Goal: Information Seeking & Learning: Check status

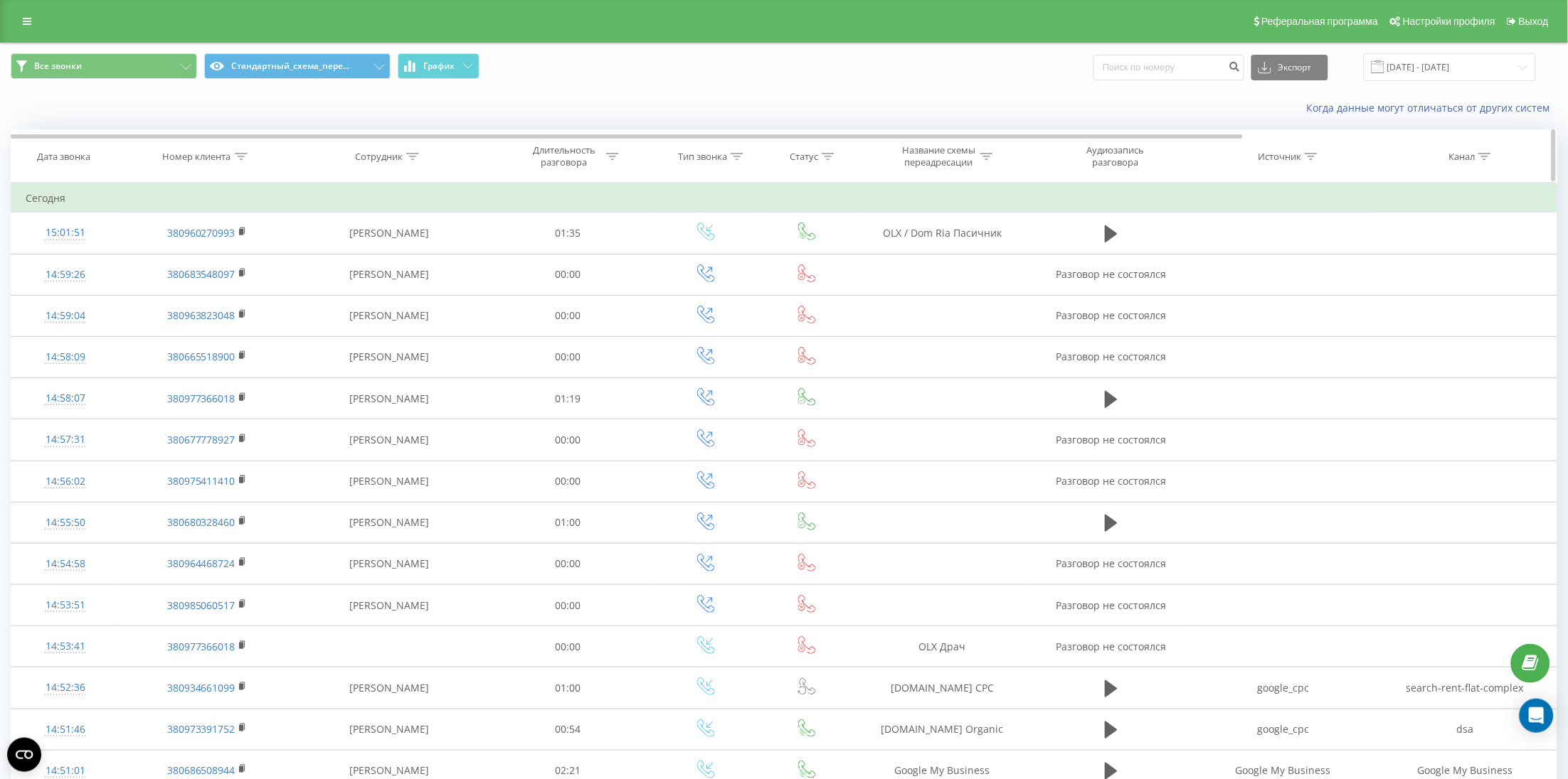
click at [176, 147] on th "Номер клиента" at bounding box center [206, 156] width 176 height 53
click at [221, 140] on th "Номер клиента" at bounding box center [206, 156] width 176 height 53
click at [217, 159] on div "Номер клиента" at bounding box center [196, 157] width 68 height 13
click at [232, 299] on div "Отмена OK" at bounding box center [207, 287] width 125 height 32
click at [234, 288] on span "OK" at bounding box center [236, 286] width 39 height 22
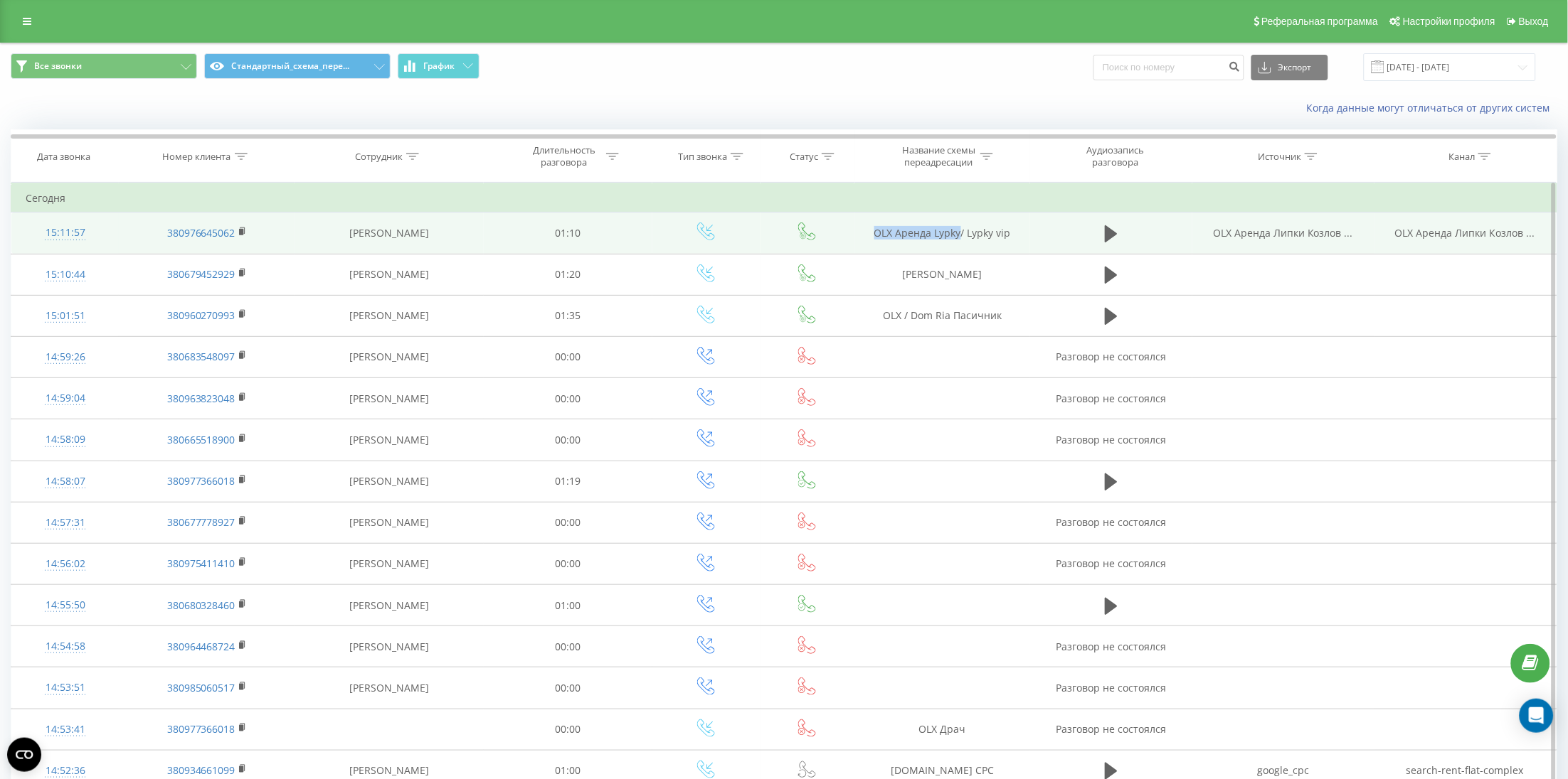
drag, startPoint x: 858, startPoint y: 231, endPoint x: 962, endPoint y: 239, distance: 104.3
click at [962, 239] on td "OLX Аренда Lypky/ Lypky vip" at bounding box center [942, 233] width 176 height 41
copy td "OLX Аренда Lypky"
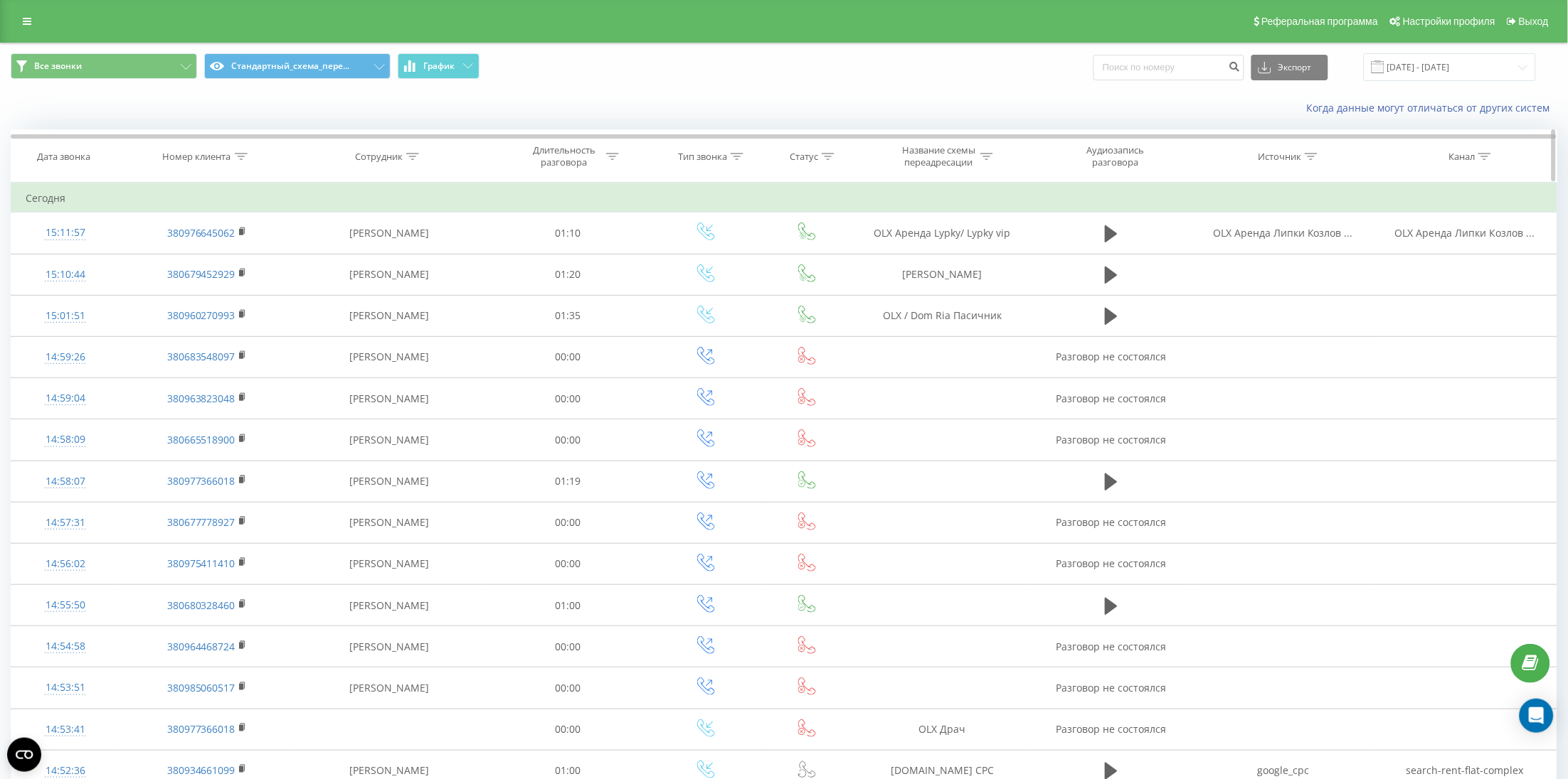
click at [215, 152] on div "Номер клиента" at bounding box center [196, 157] width 68 height 13
click at [234, 279] on span "OK" at bounding box center [236, 286] width 39 height 22
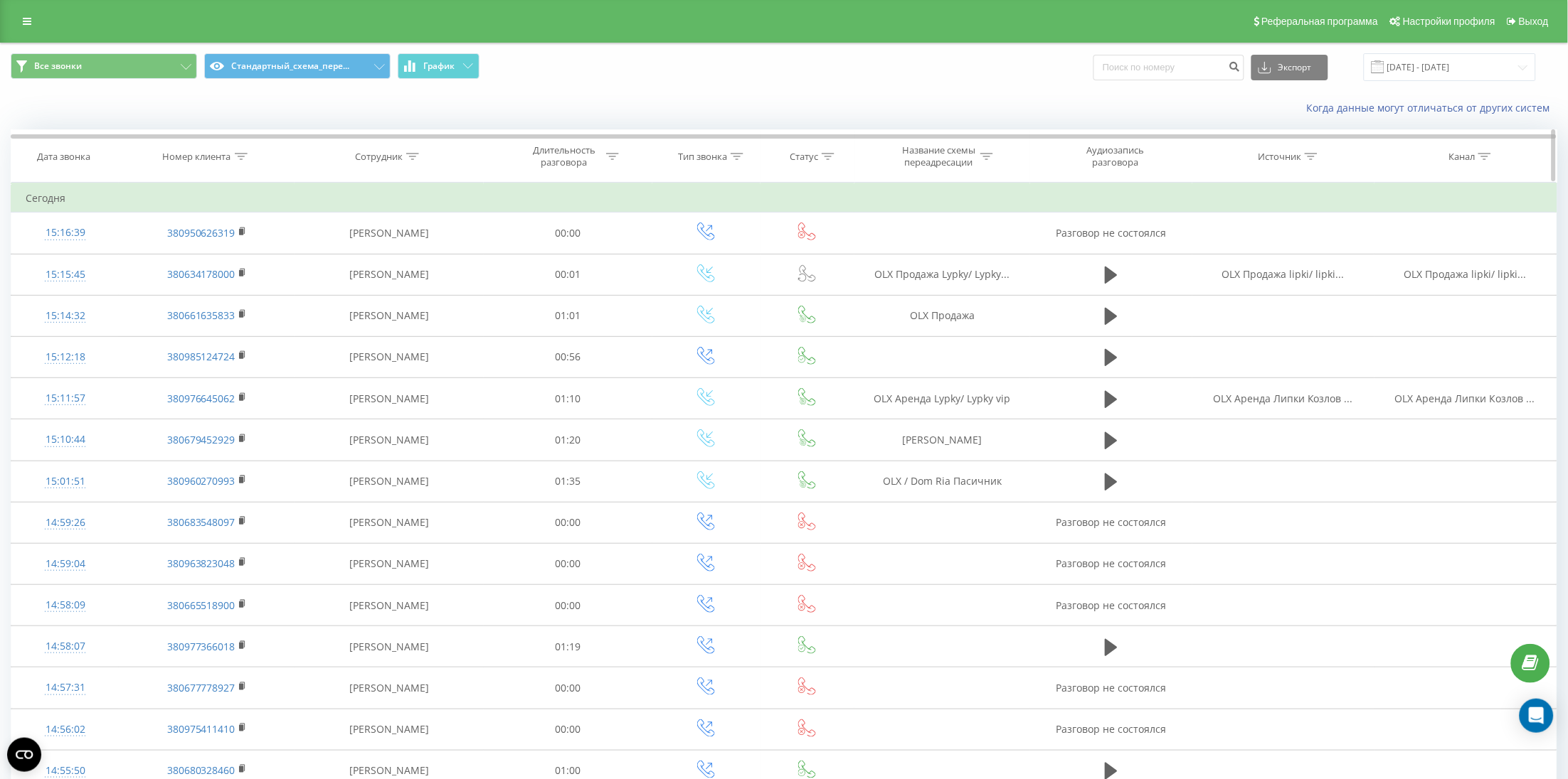
click at [179, 169] on th "Номер клиента" at bounding box center [206, 156] width 176 height 53
click at [247, 151] on div "Номер клиента" at bounding box center [206, 157] width 176 height 13
click at [229, 296] on span "OK" at bounding box center [236, 286] width 39 height 22
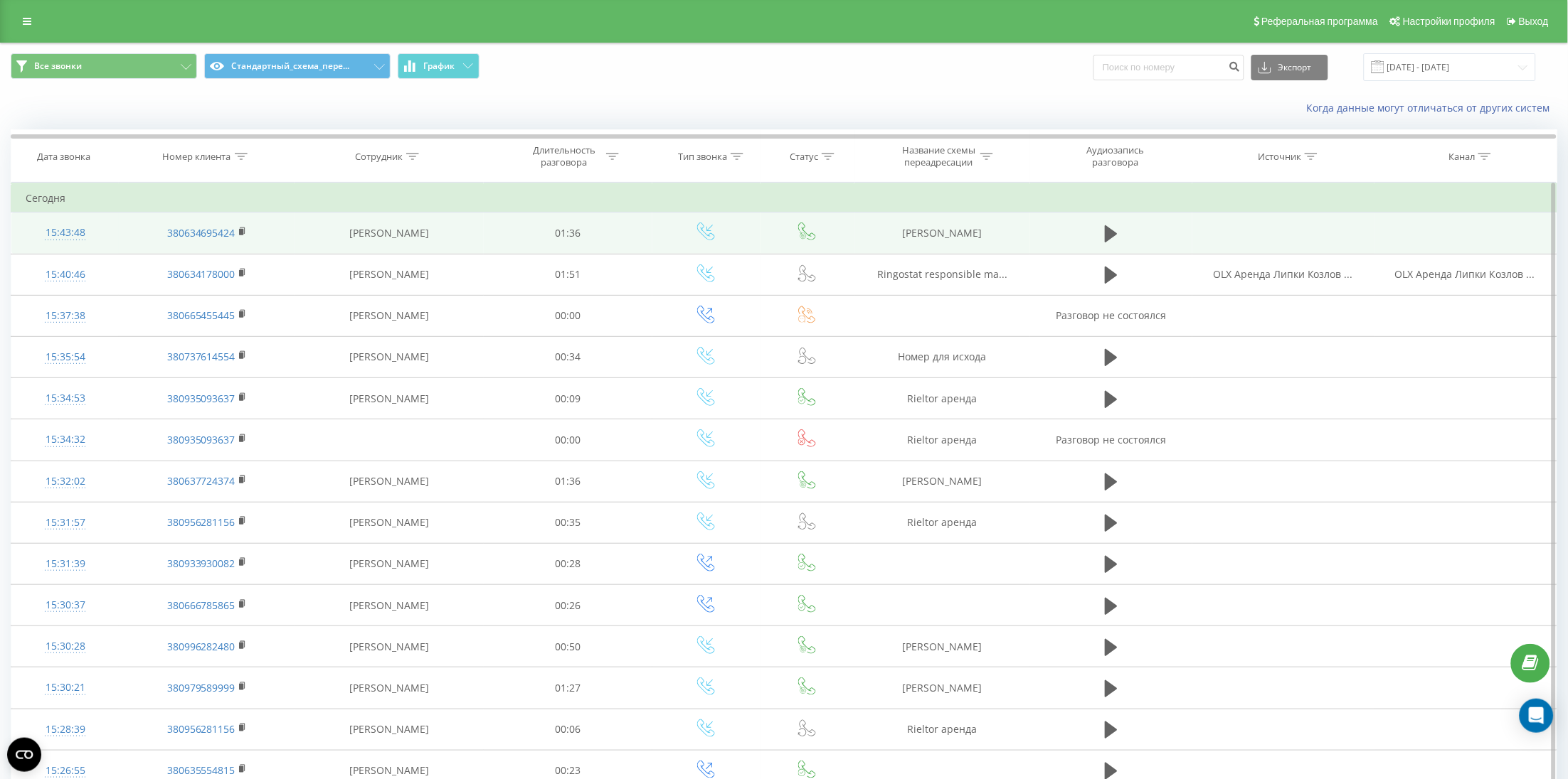
drag, startPoint x: 911, startPoint y: 251, endPoint x: 1019, endPoint y: 244, distance: 108.2
click at [1019, 244] on tr "15:43:48 380634695424 Іщенко Аліна 01:36 Rieltor Гармасар" at bounding box center [784, 233] width 1546 height 41
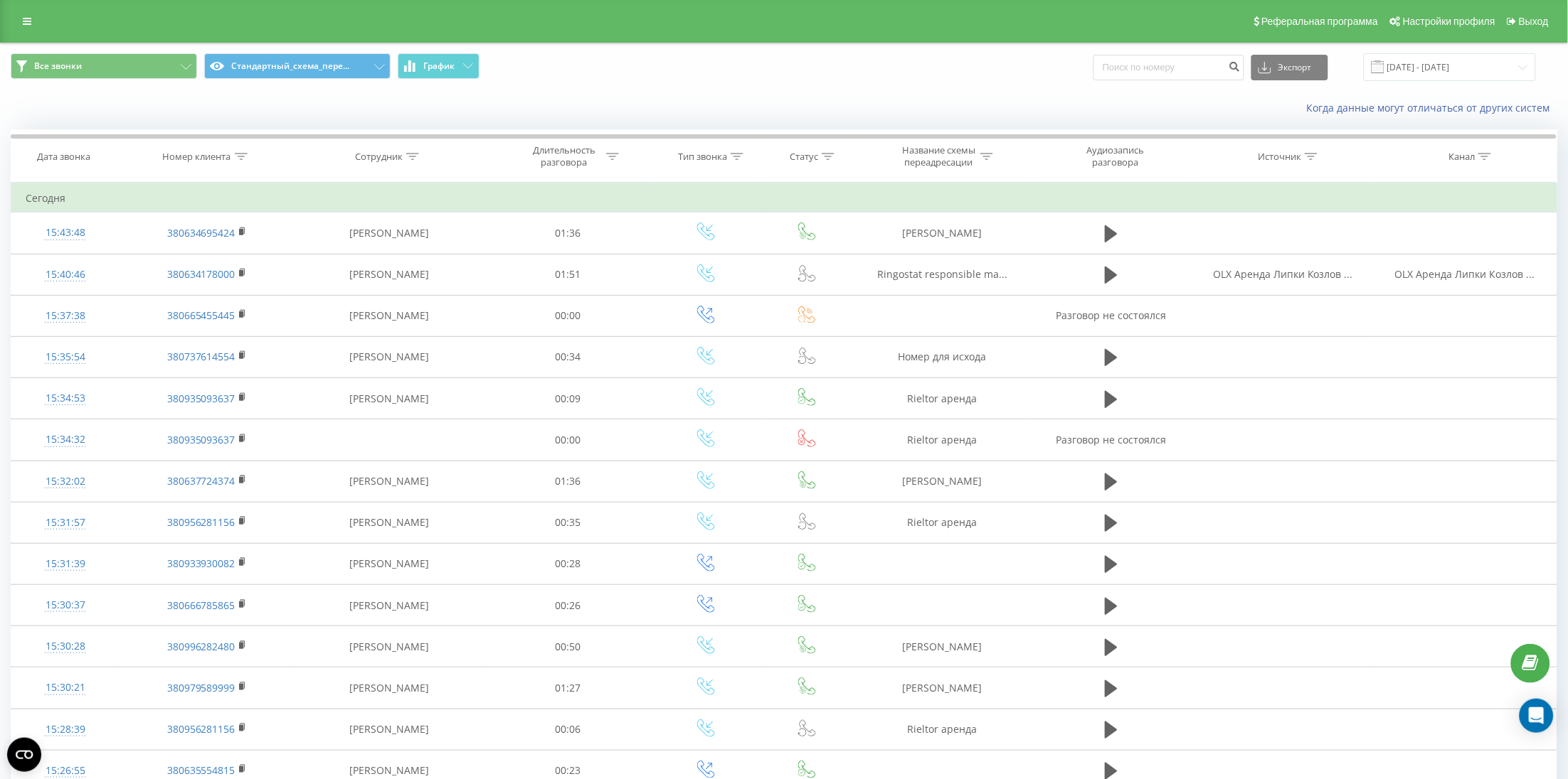
copy td "Rieltor Гармасар"
click at [228, 151] on th "Номер клиента" at bounding box center [206, 156] width 176 height 53
click at [228, 154] on div "Номер клиента" at bounding box center [196, 157] width 68 height 13
click at [262, 289] on button "OK" at bounding box center [237, 287] width 61 height 17
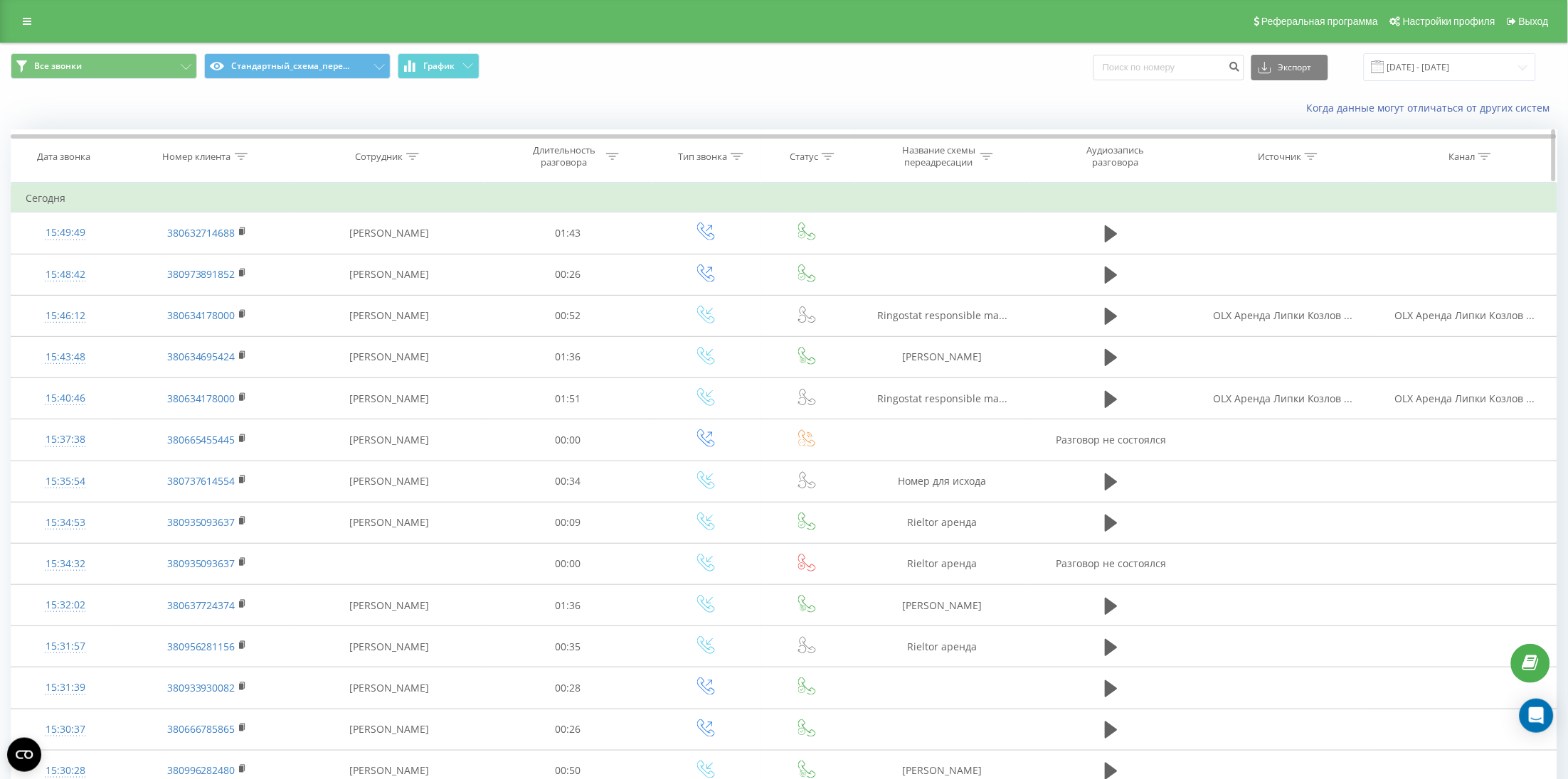
click at [185, 160] on th "Номер клиента" at bounding box center [206, 156] width 176 height 53
click at [212, 153] on div "Номер клиента" at bounding box center [196, 157] width 68 height 13
click at [223, 280] on span "OK" at bounding box center [236, 286] width 39 height 22
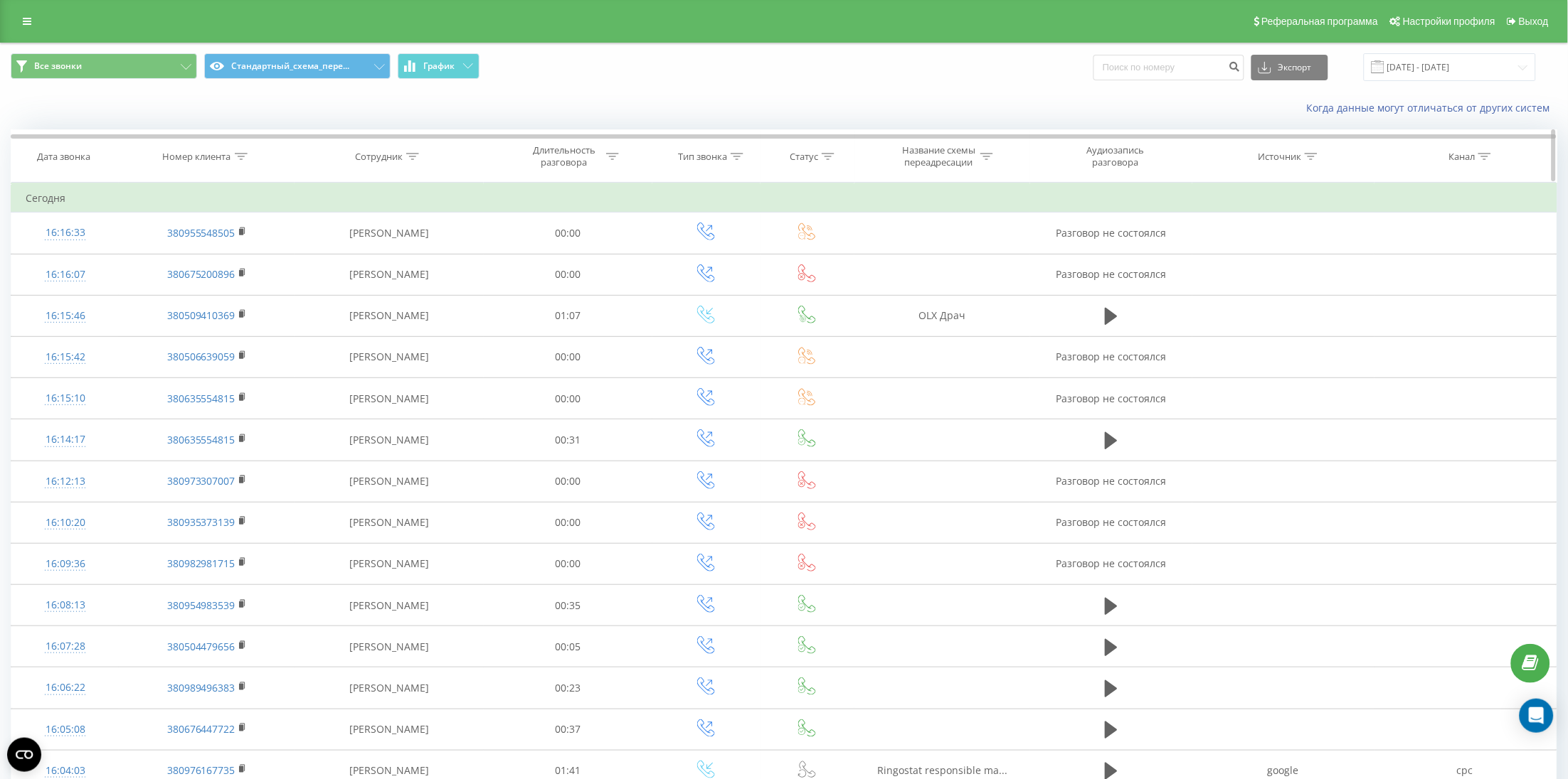
click at [195, 151] on div "Номер клиента" at bounding box center [196, 157] width 68 height 13
click at [238, 283] on span "OK" at bounding box center [236, 286] width 39 height 22
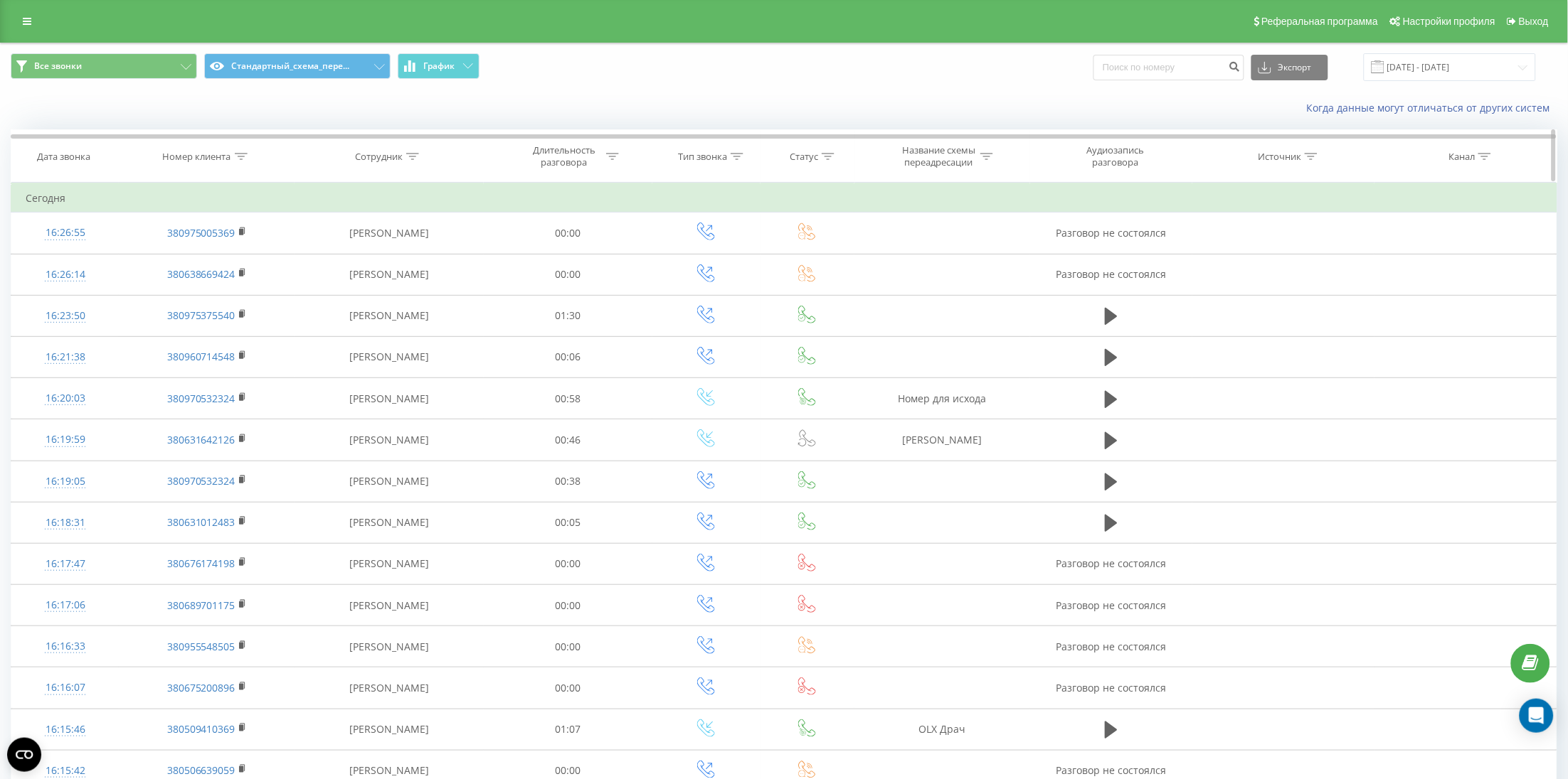
click at [195, 173] on th "Номер клиента" at bounding box center [206, 156] width 176 height 53
click at [198, 160] on div "Номер клиента" at bounding box center [196, 157] width 68 height 13
click at [227, 288] on span "OK" at bounding box center [236, 286] width 39 height 22
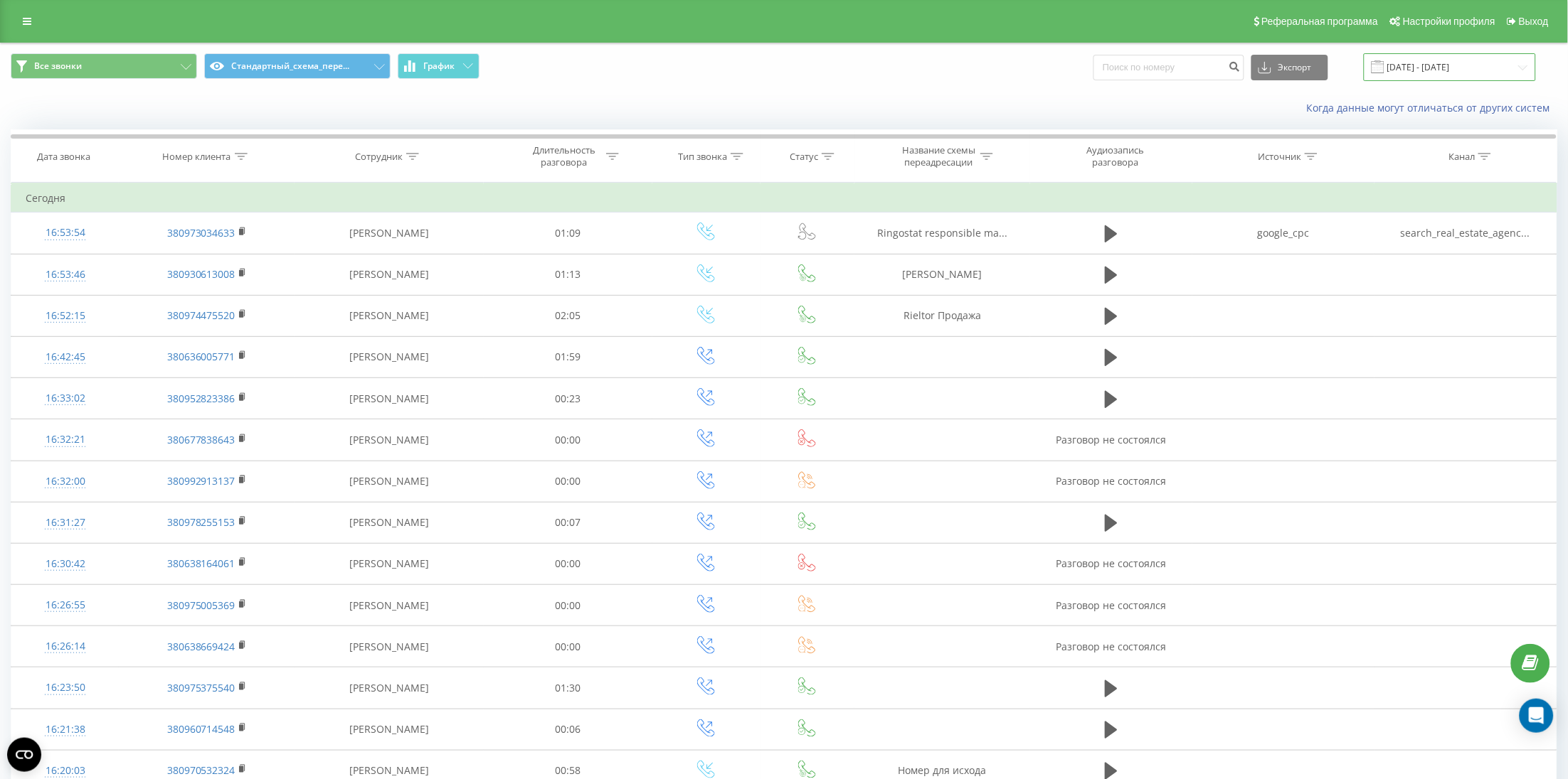
click at [1253, 74] on input "19.08.2025 - 19.08.2025" at bounding box center [1449, 66] width 172 height 28
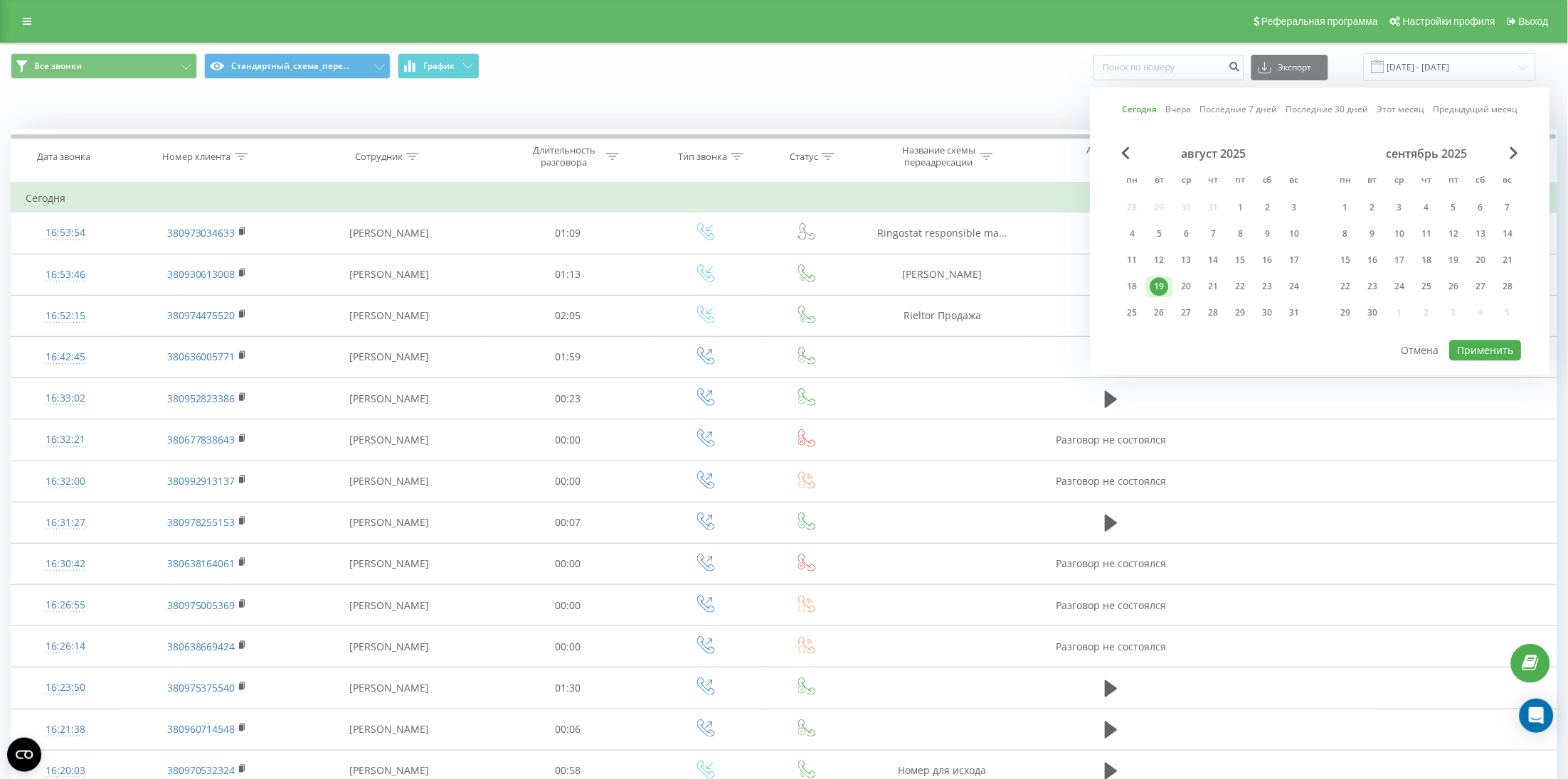
click at [1161, 289] on div "19" at bounding box center [1159, 286] width 18 height 18
click at [1253, 352] on button "Применить" at bounding box center [1485, 349] width 72 height 20
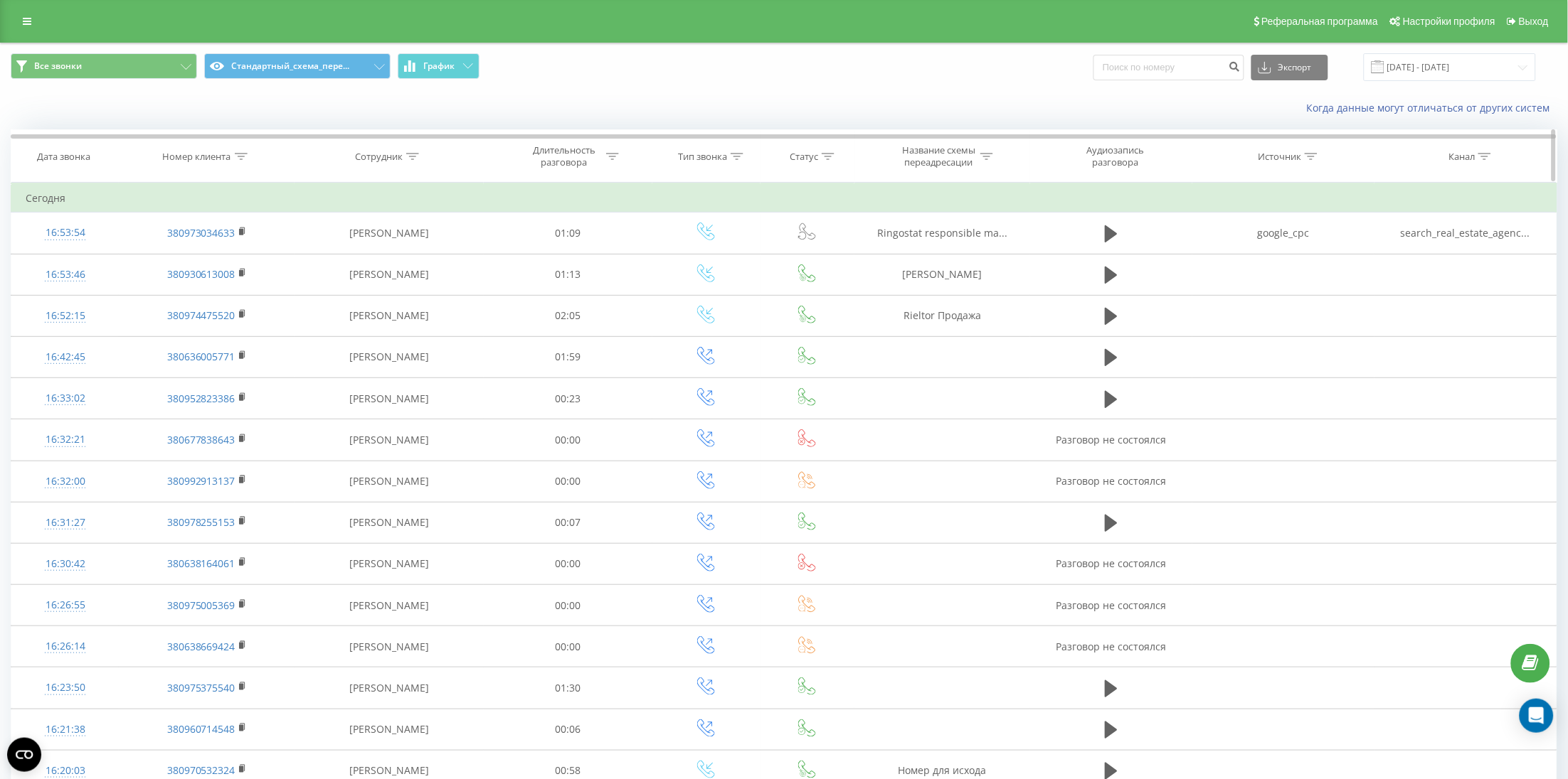
click at [383, 154] on div "Сотрудник" at bounding box center [379, 157] width 48 height 13
click at [385, 258] on input "text" at bounding box center [389, 259] width 125 height 25
type input "Іщен"
click button "OK" at bounding box center [418, 287] width 61 height 17
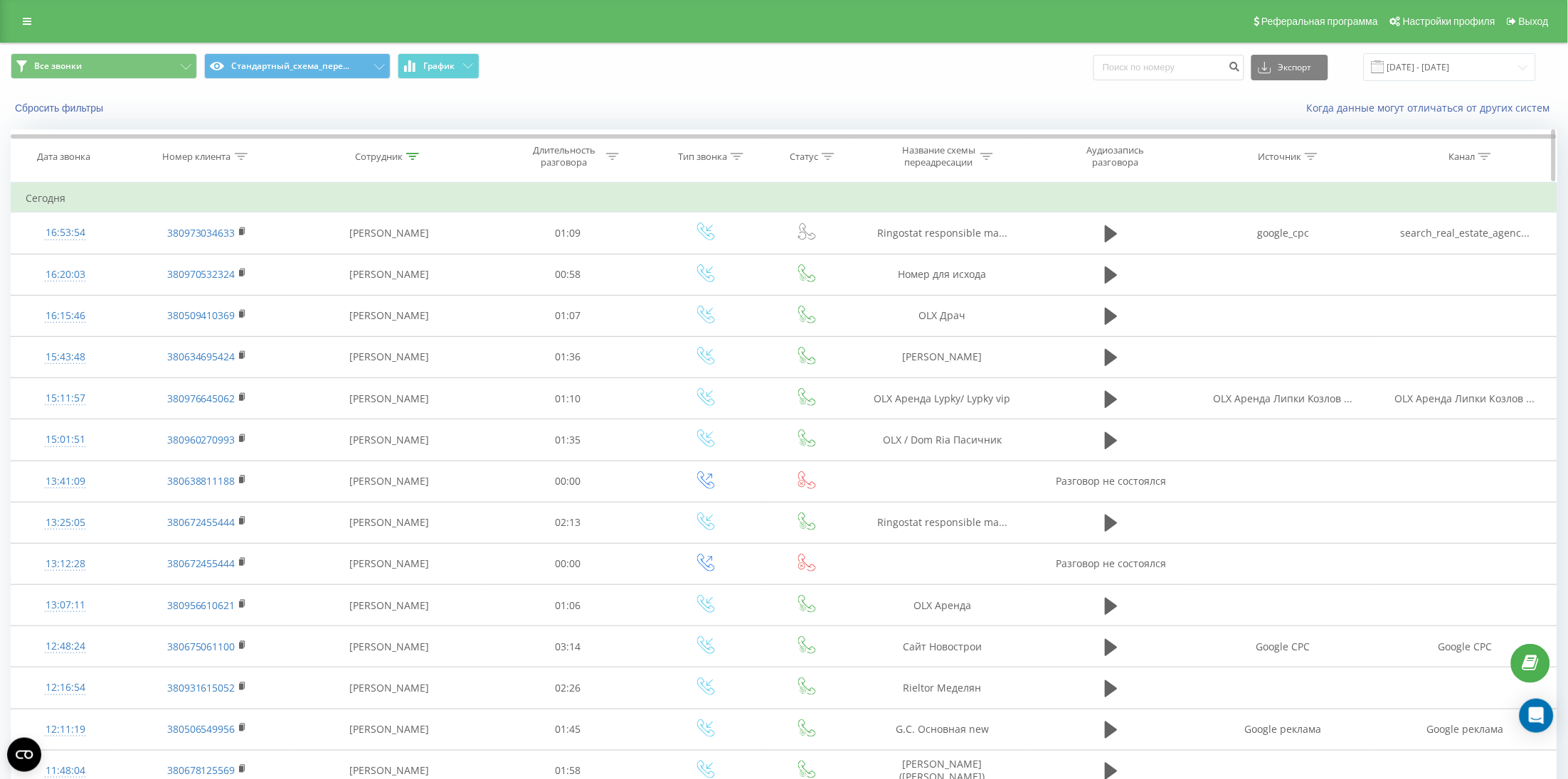
click at [384, 151] on div "Сотрудник" at bounding box center [379, 157] width 48 height 13
drag, startPoint x: 350, startPoint y: 268, endPoint x: 313, endPoint y: 273, distance: 37.3
click at [313, 273] on div "Фильтровать по условию Содержит Іщен Отмена OK" at bounding box center [389, 246] width 155 height 128
click at [420, 288] on span "OK" at bounding box center [418, 286] width 39 height 22
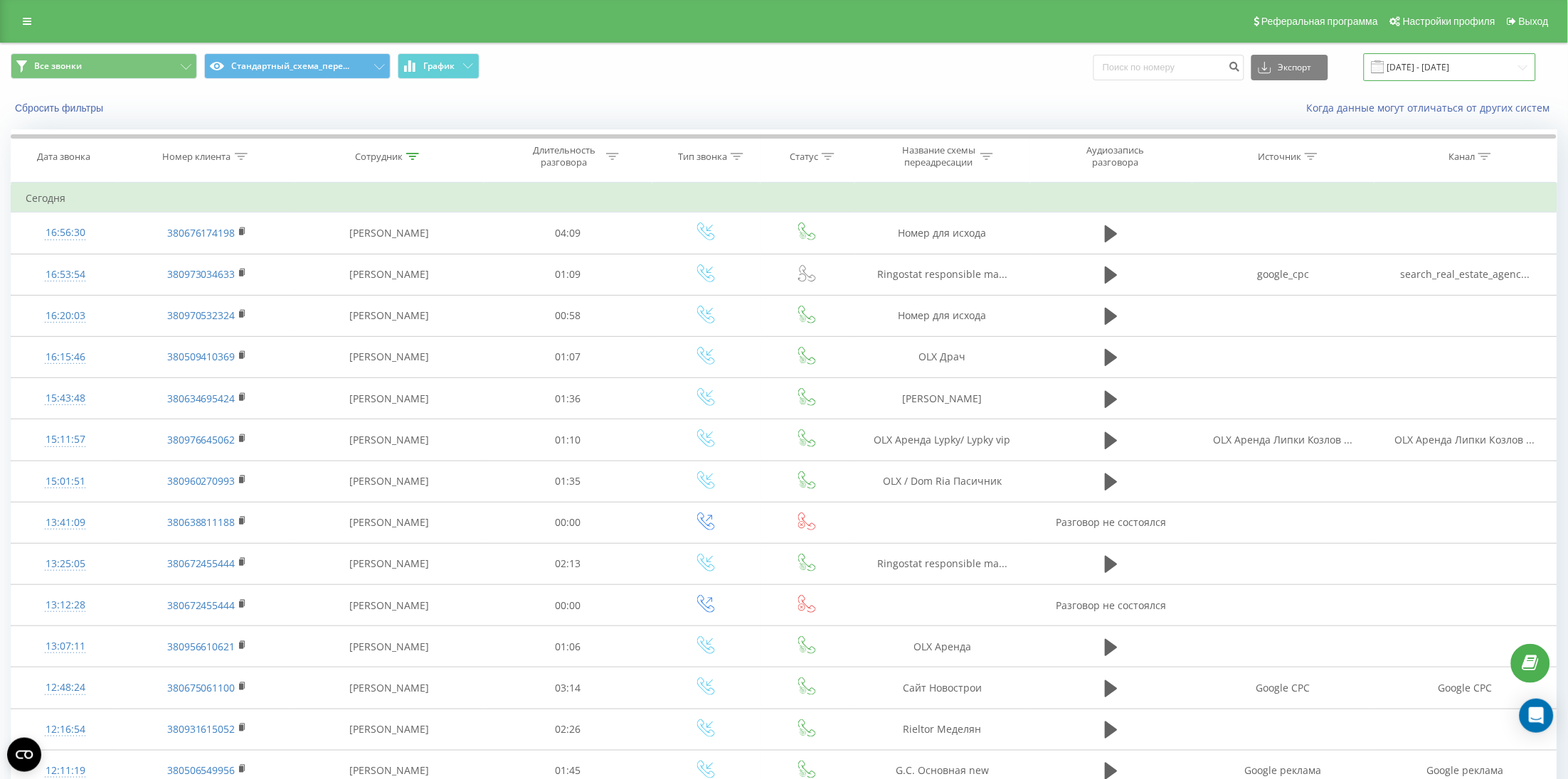
click at [1253, 56] on input "19.08.2025 - 19.08.2025" at bounding box center [1449, 66] width 172 height 28
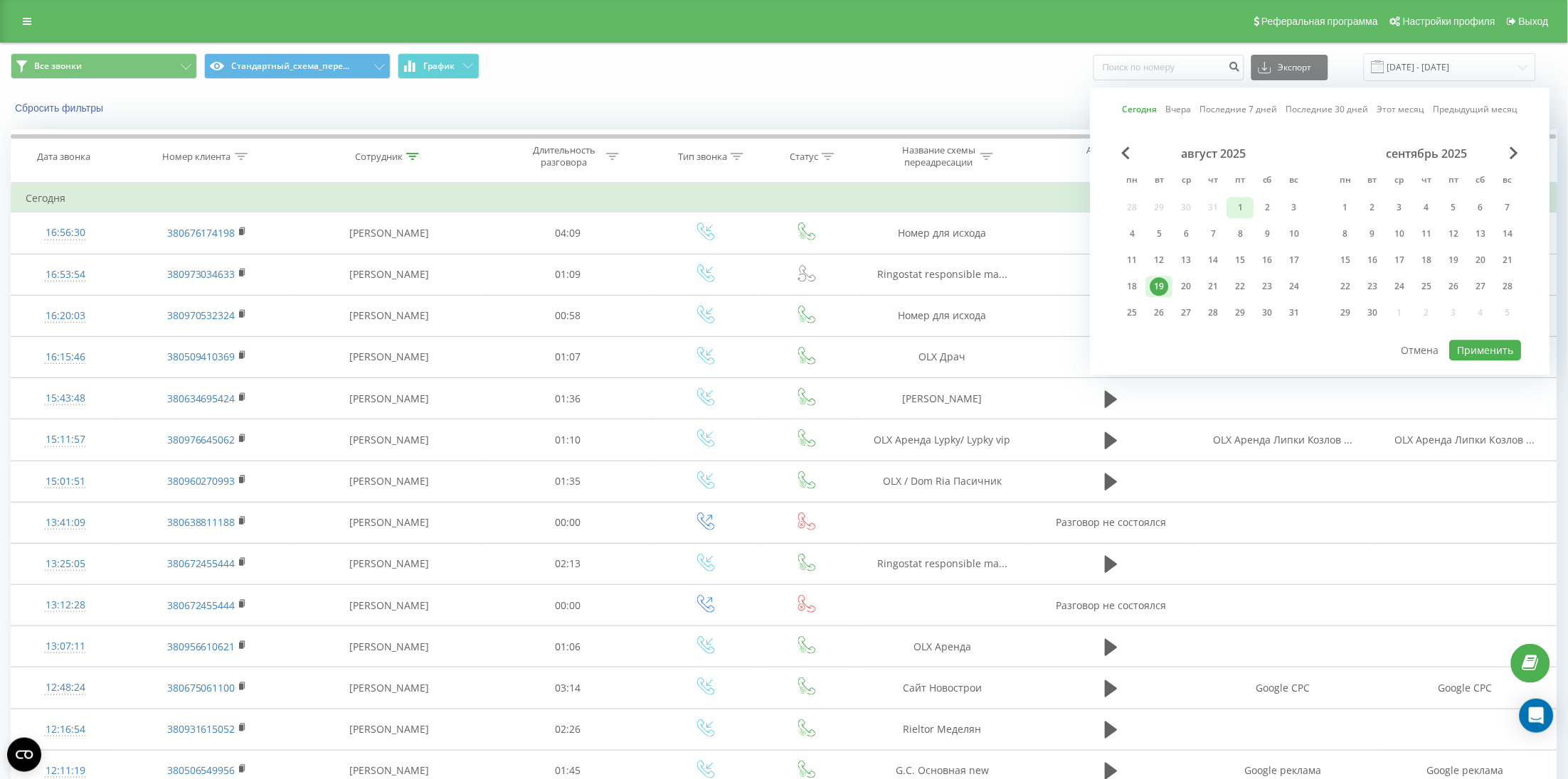
click at [1249, 206] on div "1" at bounding box center [1240, 207] width 18 height 18
click at [1157, 280] on div "19" at bounding box center [1159, 286] width 18 height 18
click at [1253, 348] on button "Применить" at bounding box center [1485, 349] width 72 height 20
type input "[DATE] - [DATE]"
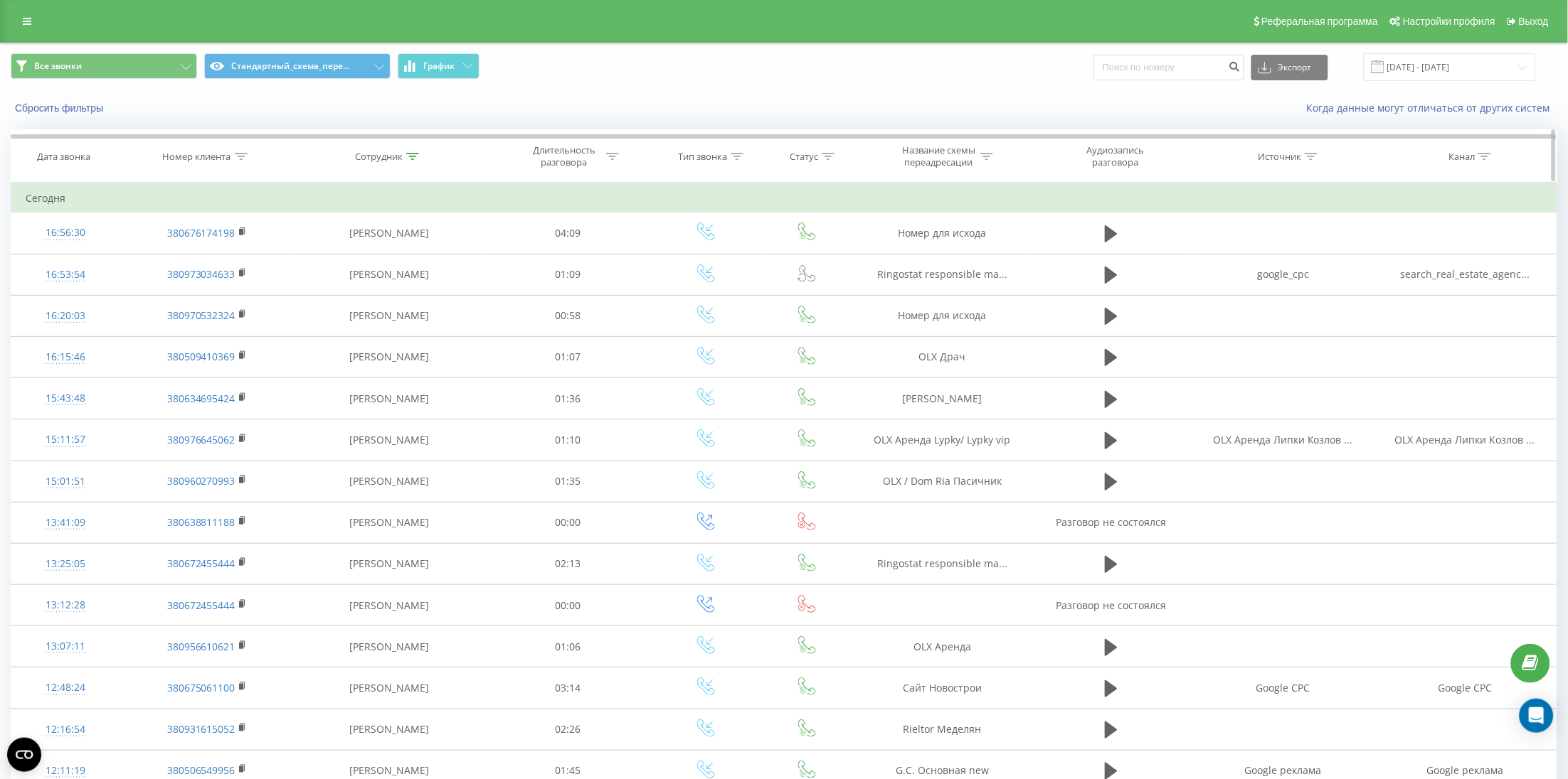
click at [561, 167] on div "Длительность разговора" at bounding box center [564, 156] width 76 height 24
click at [560, 225] on div at bounding box center [559, 226] width 101 height 13
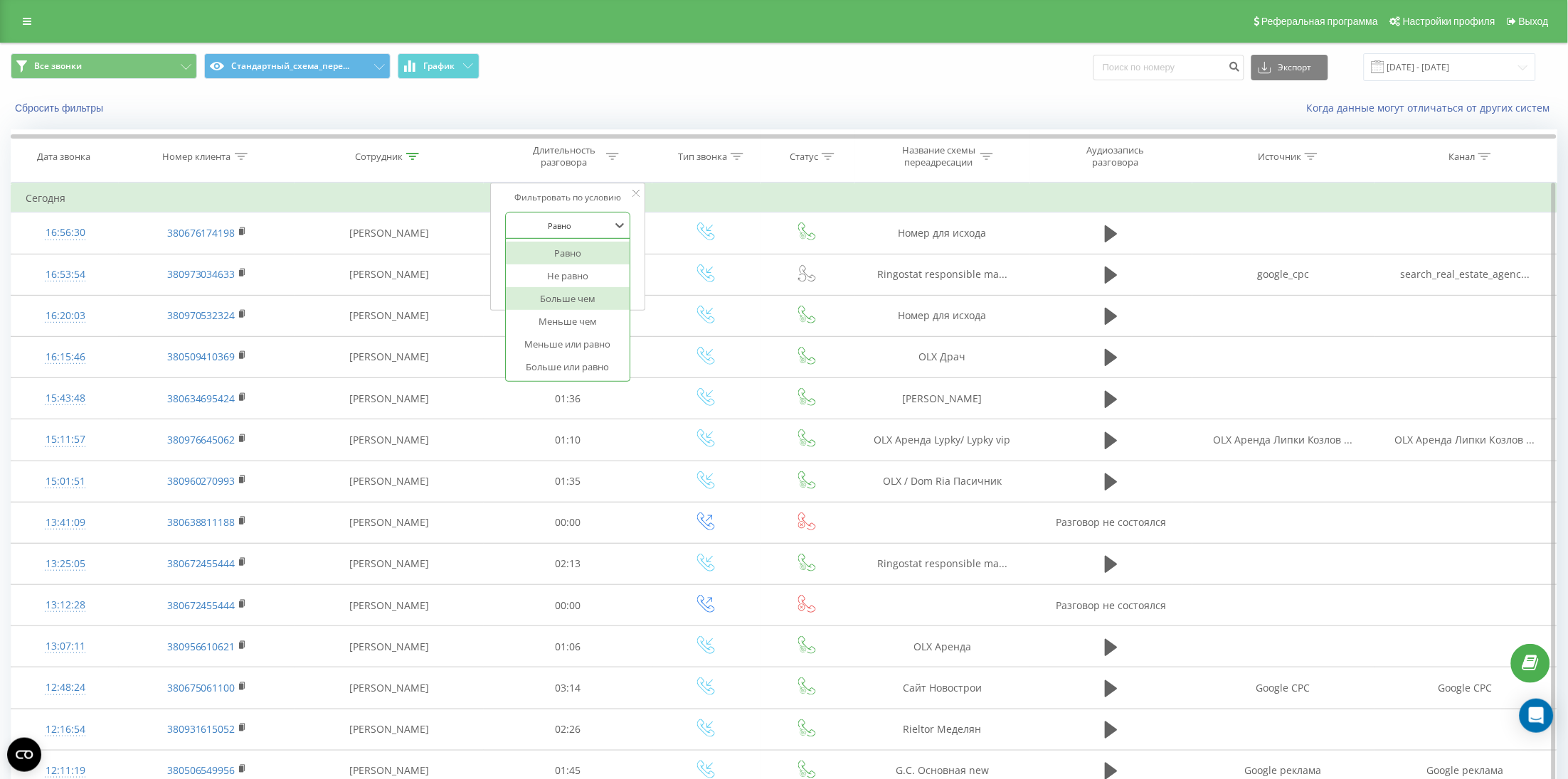
click at [553, 306] on div "Больше чем" at bounding box center [568, 299] width 124 height 23
click at [555, 264] on input "text" at bounding box center [568, 259] width 125 height 25
type input "1"
type input "01:00"
click at [601, 302] on div "Отмена OK" at bounding box center [568, 287] width 125 height 32
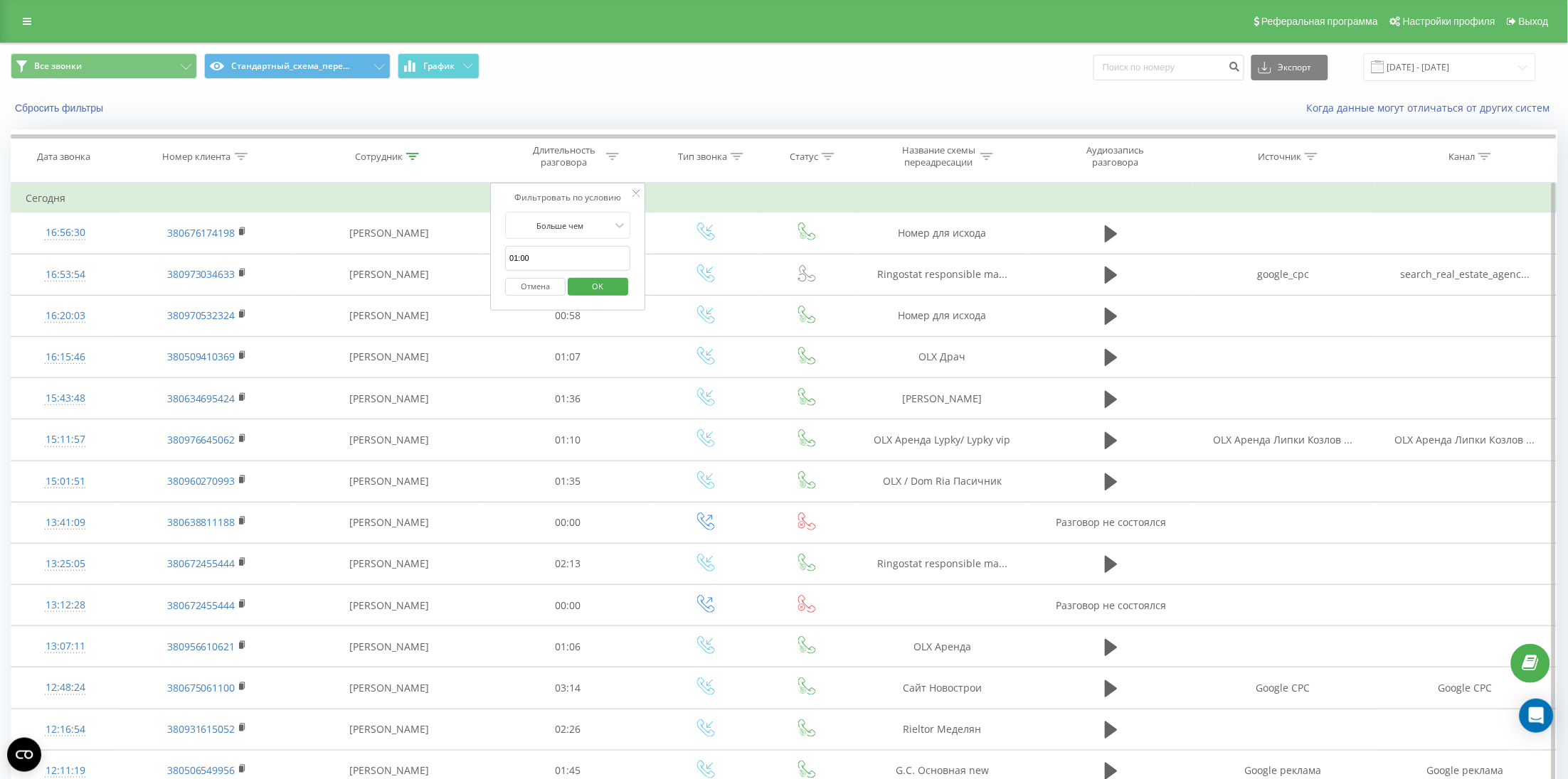
click at [608, 289] on span "OK" at bounding box center [597, 286] width 39 height 22
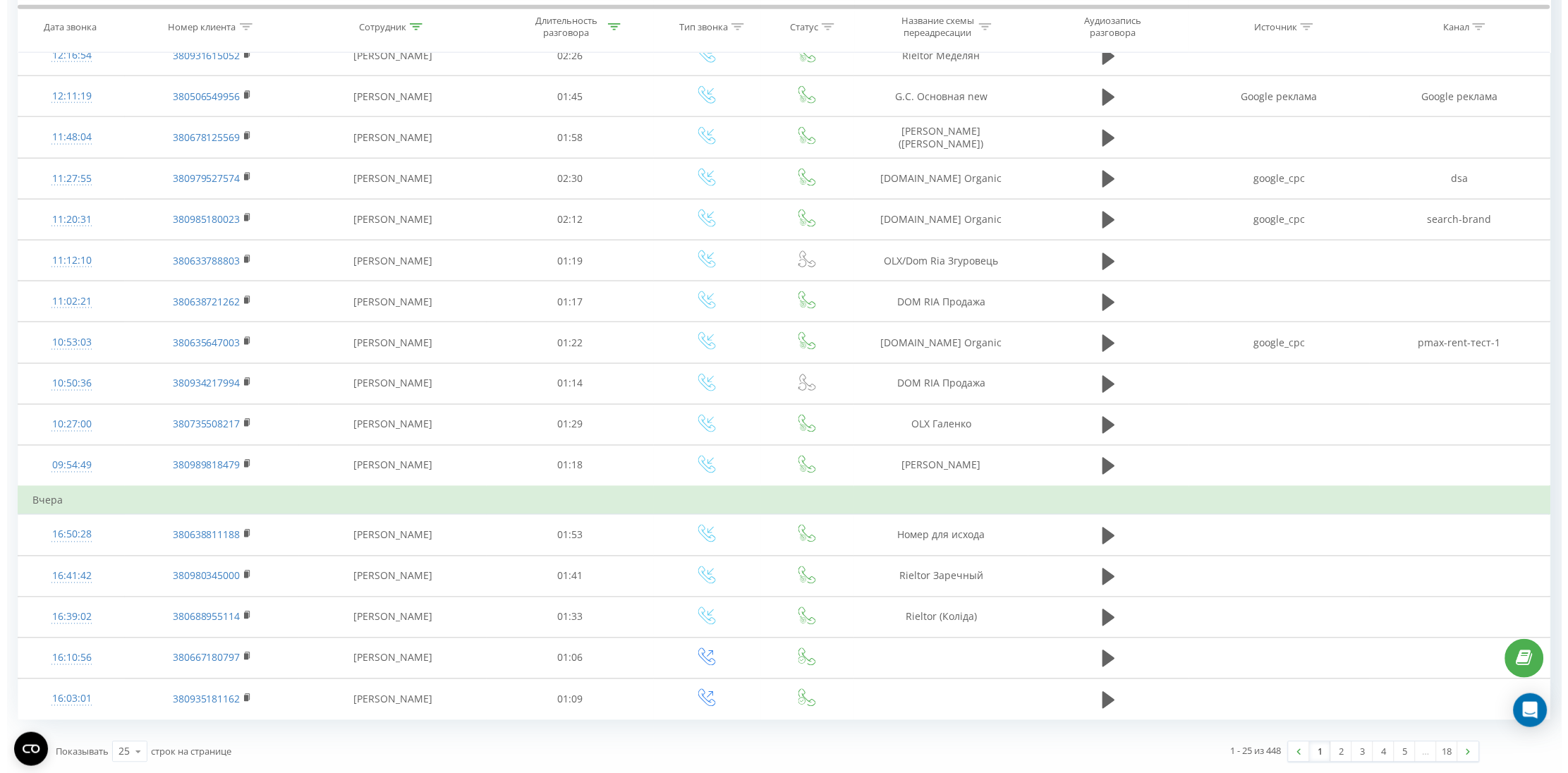
scroll to position [106, 0]
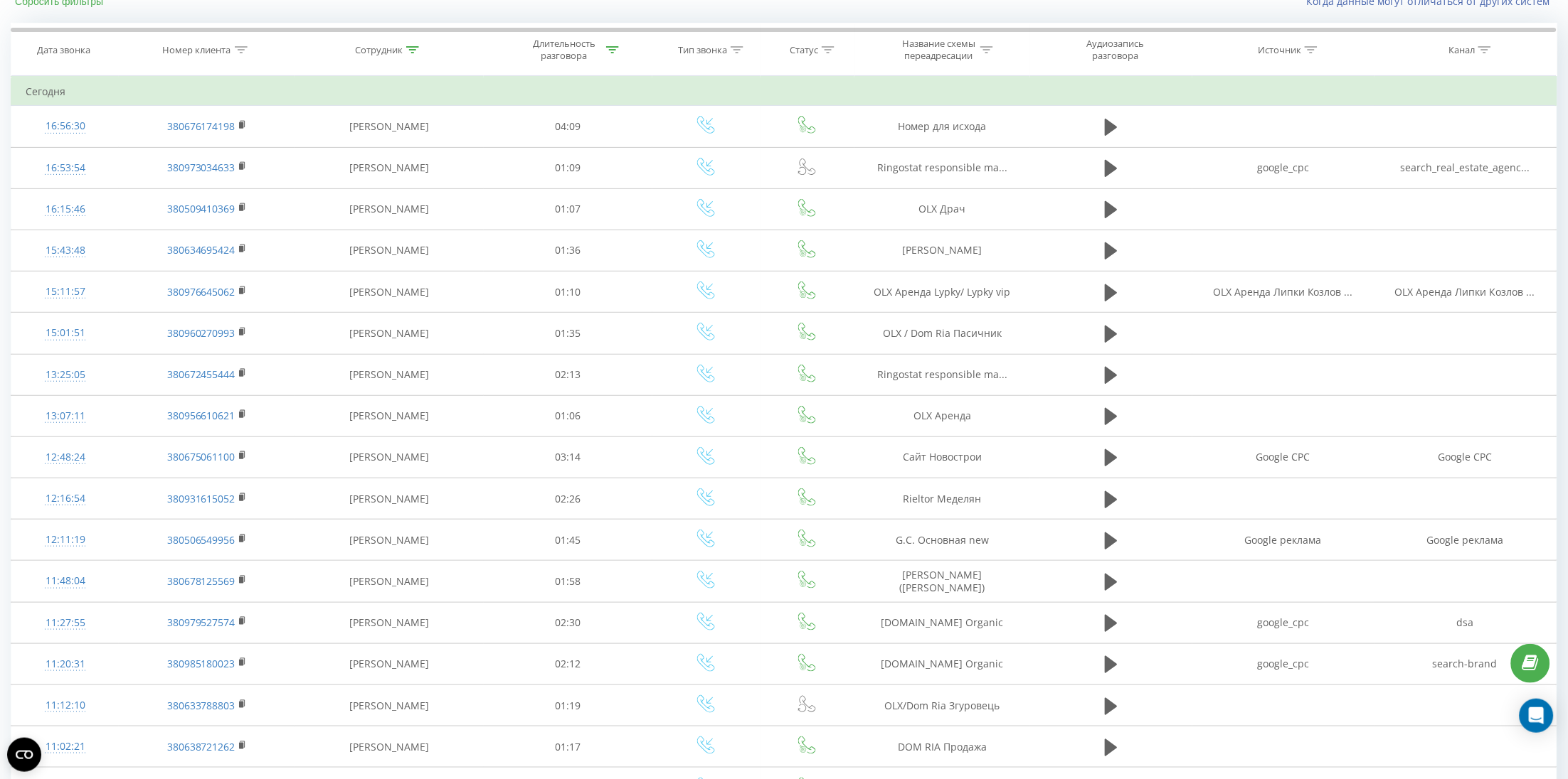
click at [30, 7] on button "Сбросить фильтры" at bounding box center [61, 1] width 100 height 13
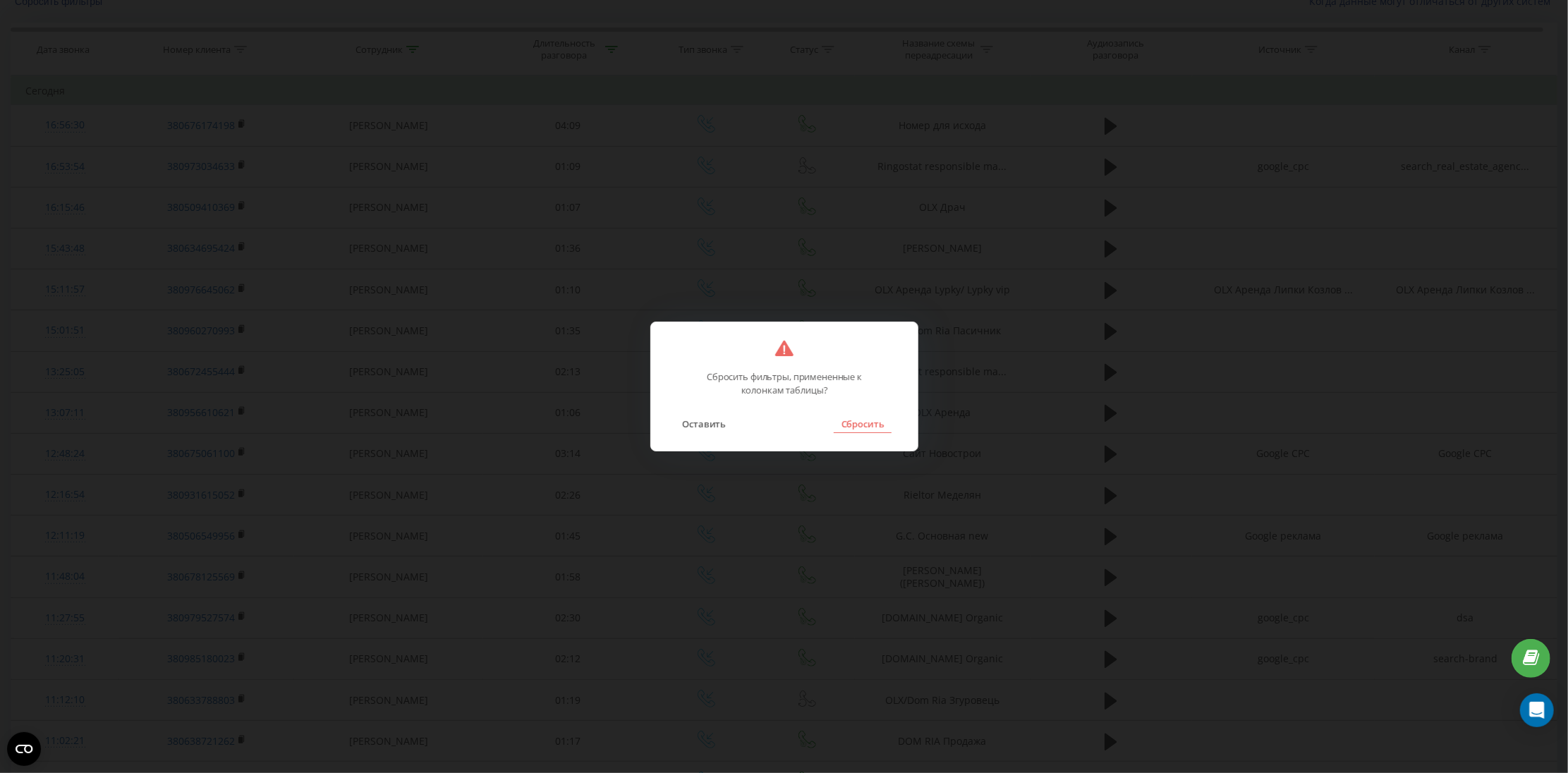
click at [851, 426] on button "Сбросить" at bounding box center [862, 424] width 57 height 18
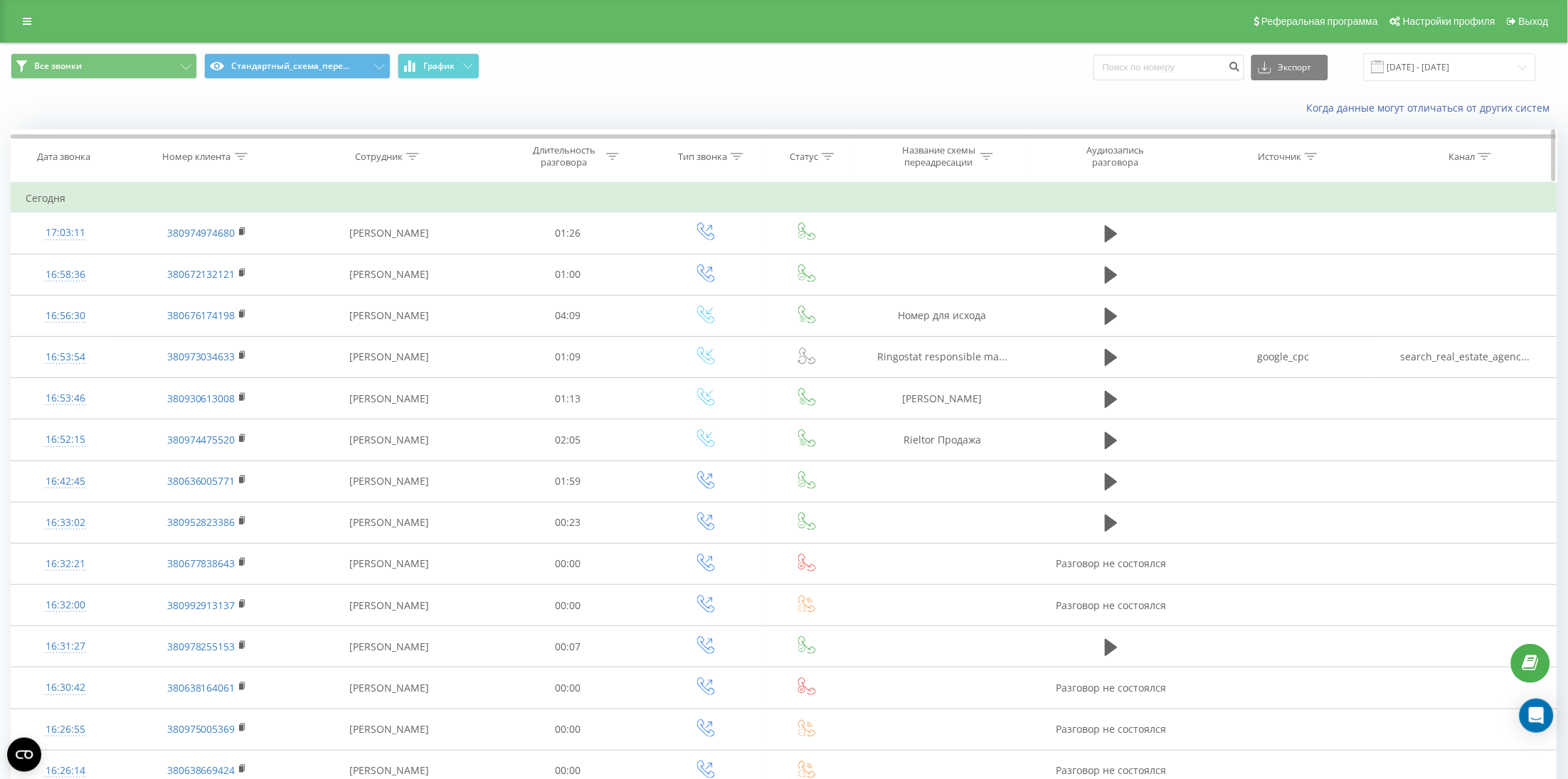
click at [195, 144] on th "Номер клиента" at bounding box center [206, 156] width 176 height 53
click at [199, 149] on th "Номер клиента" at bounding box center [206, 156] width 176 height 53
click at [238, 160] on icon at bounding box center [240, 156] width 13 height 7
click at [254, 295] on span "OK" at bounding box center [236, 286] width 39 height 22
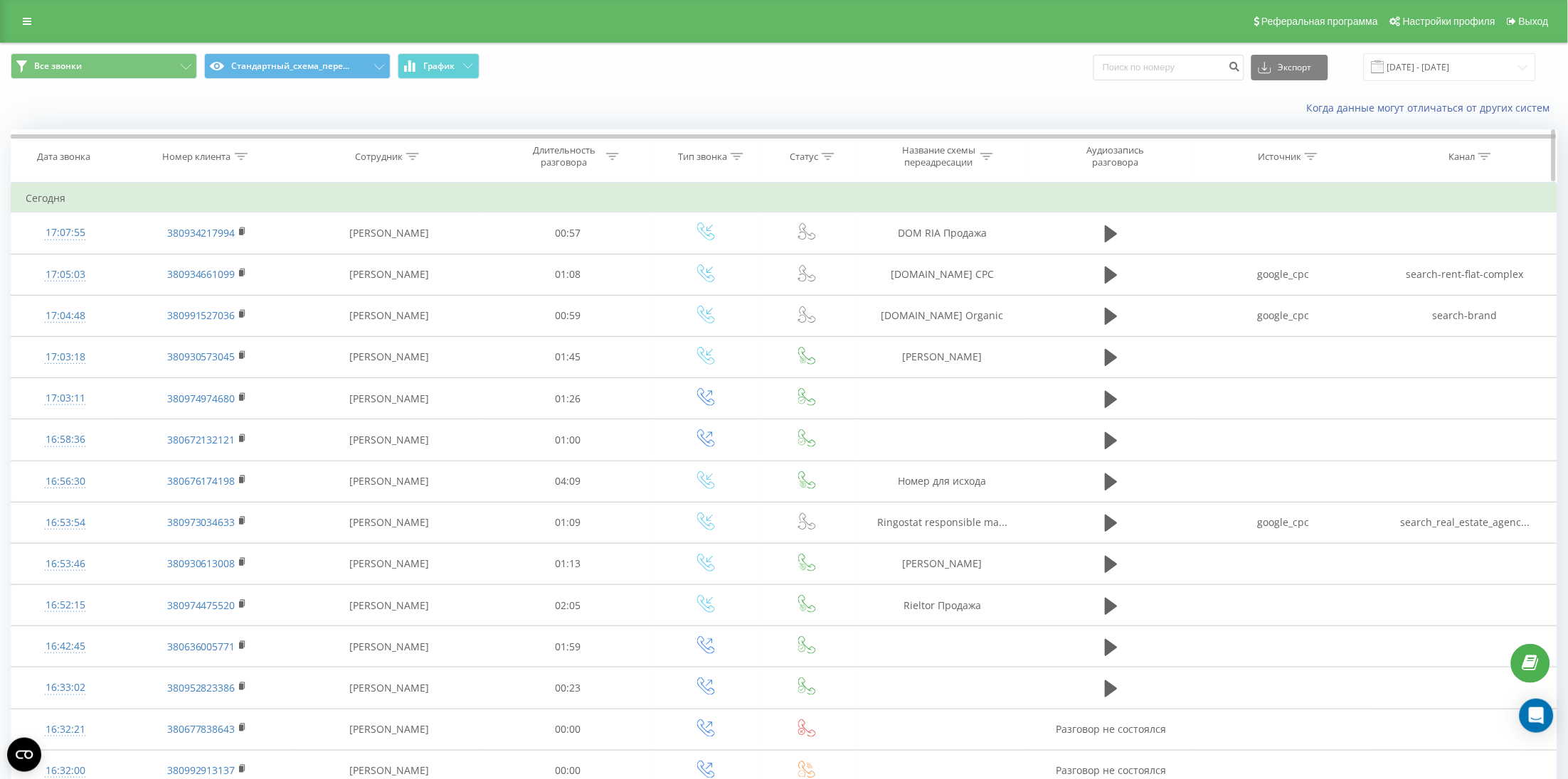
click at [224, 158] on div "Номер клиента" at bounding box center [196, 157] width 68 height 13
click at [220, 289] on span "OK" at bounding box center [236, 286] width 39 height 22
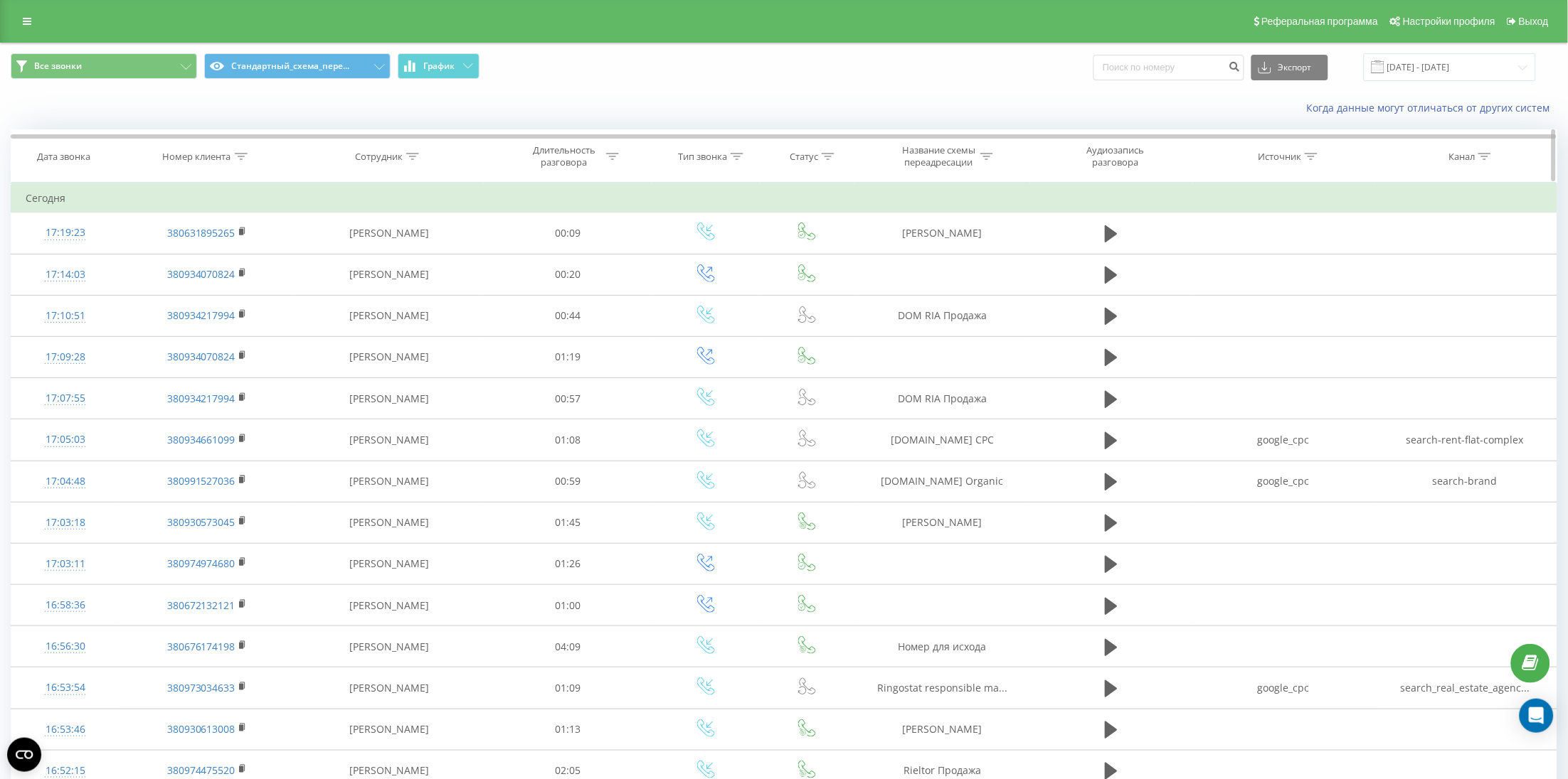
click at [202, 160] on th "Номер клиента" at bounding box center [206, 156] width 176 height 53
click at [182, 153] on div "Номер клиента" at bounding box center [196, 157] width 68 height 13
click at [234, 280] on span "OK" at bounding box center [236, 286] width 39 height 22
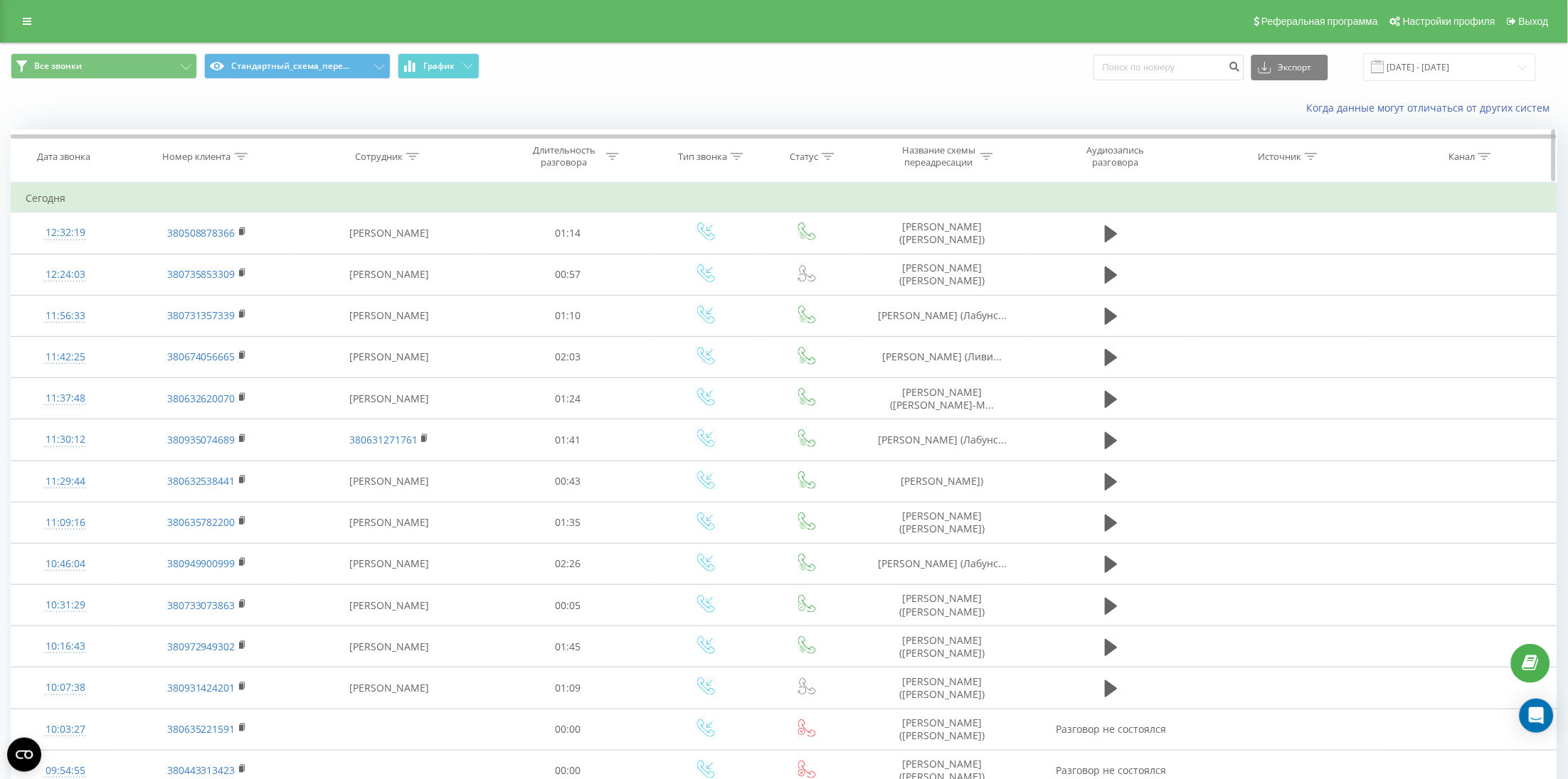
click at [238, 160] on icon at bounding box center [240, 156] width 13 height 7
click at [241, 281] on span "OK" at bounding box center [236, 286] width 39 height 22
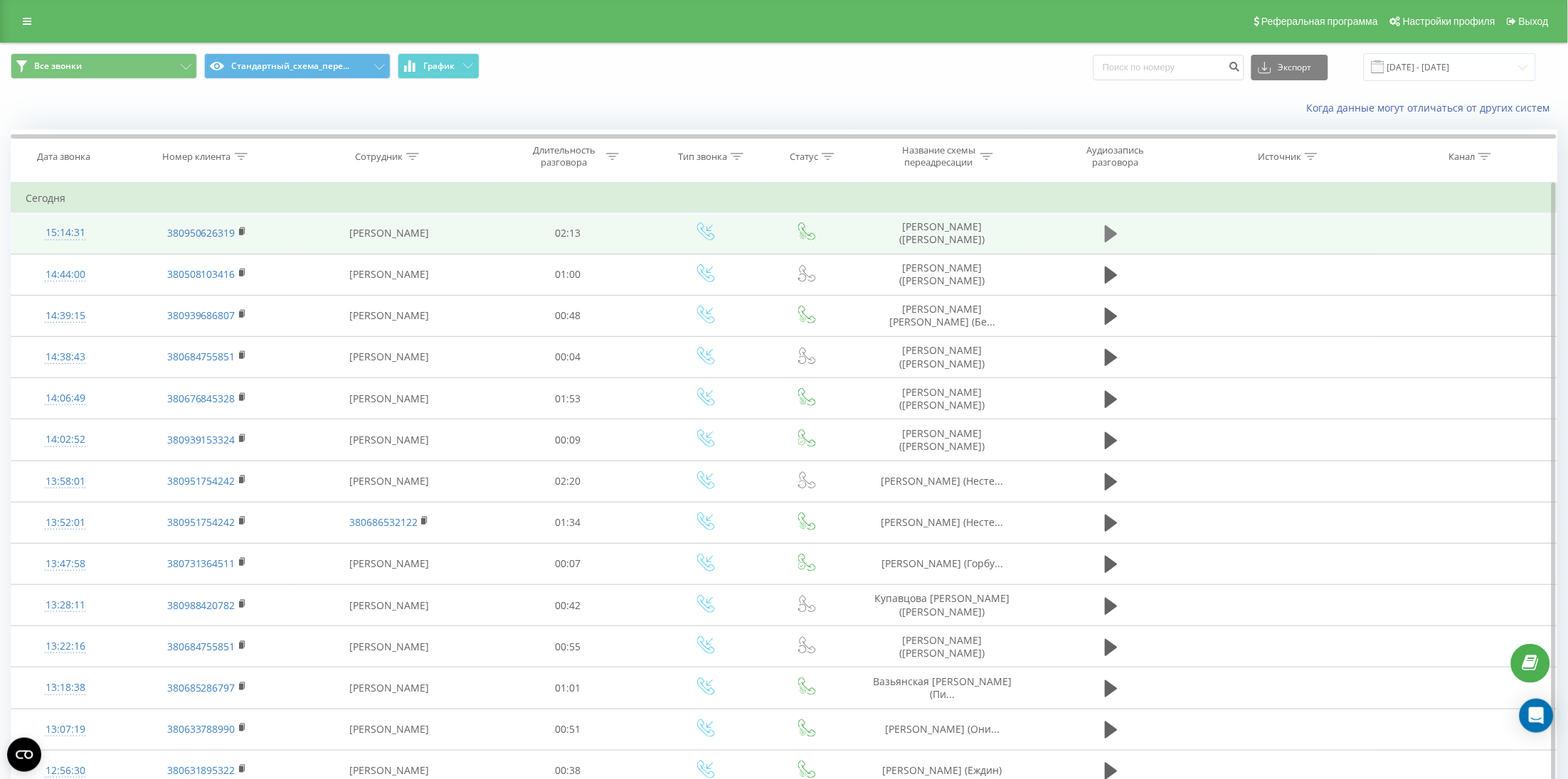
click at [1118, 234] on button at bounding box center [1111, 234] width 21 height 21
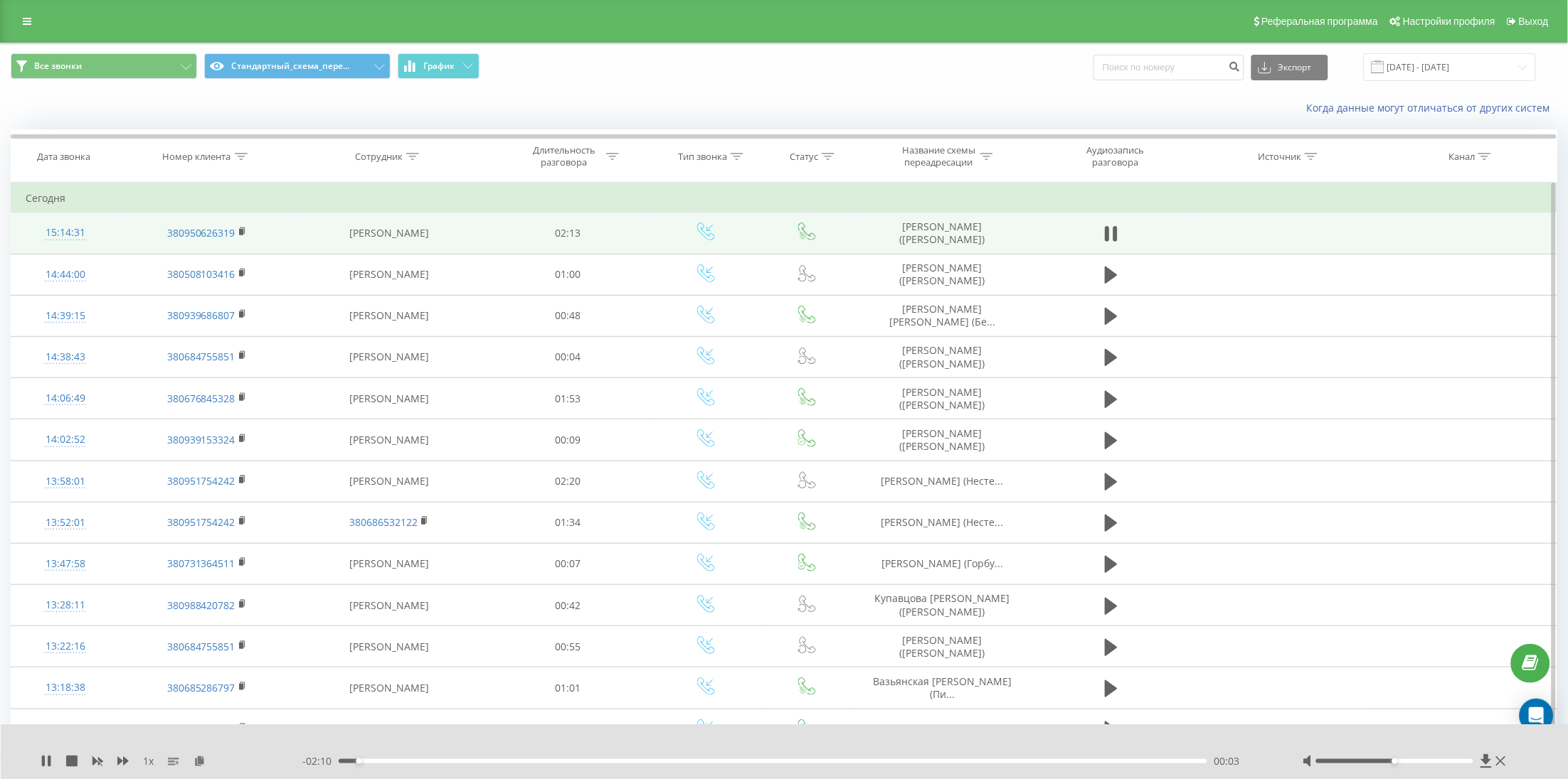
click at [368, 757] on div "- 02:10 00:03 00:03" at bounding box center [784, 761] width 965 height 14
click at [378, 760] on div "00:06" at bounding box center [772, 762] width 869 height 4
click at [40, 760] on icon at bounding box center [46, 762] width 12 height 12
drag, startPoint x: 874, startPoint y: 225, endPoint x: 965, endPoint y: 234, distance: 91.4
click at [965, 234] on td "[PERSON_NAME] ([PERSON_NAME])" at bounding box center [942, 233] width 176 height 41
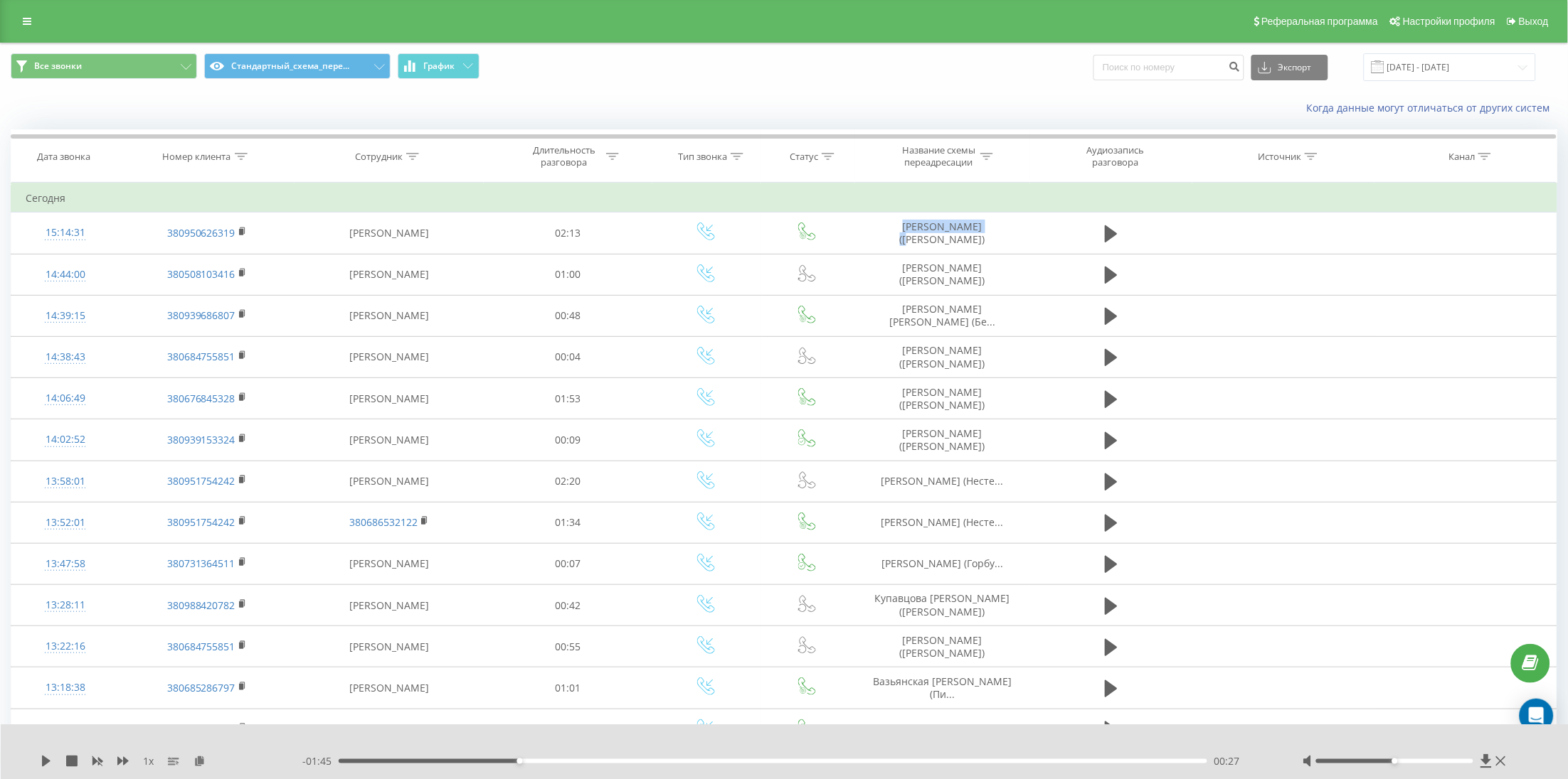
copy td "Гребень Катерина"
click at [195, 152] on div "Номер клиента" at bounding box center [196, 157] width 68 height 13
click at [239, 286] on span "OK" at bounding box center [236, 286] width 39 height 22
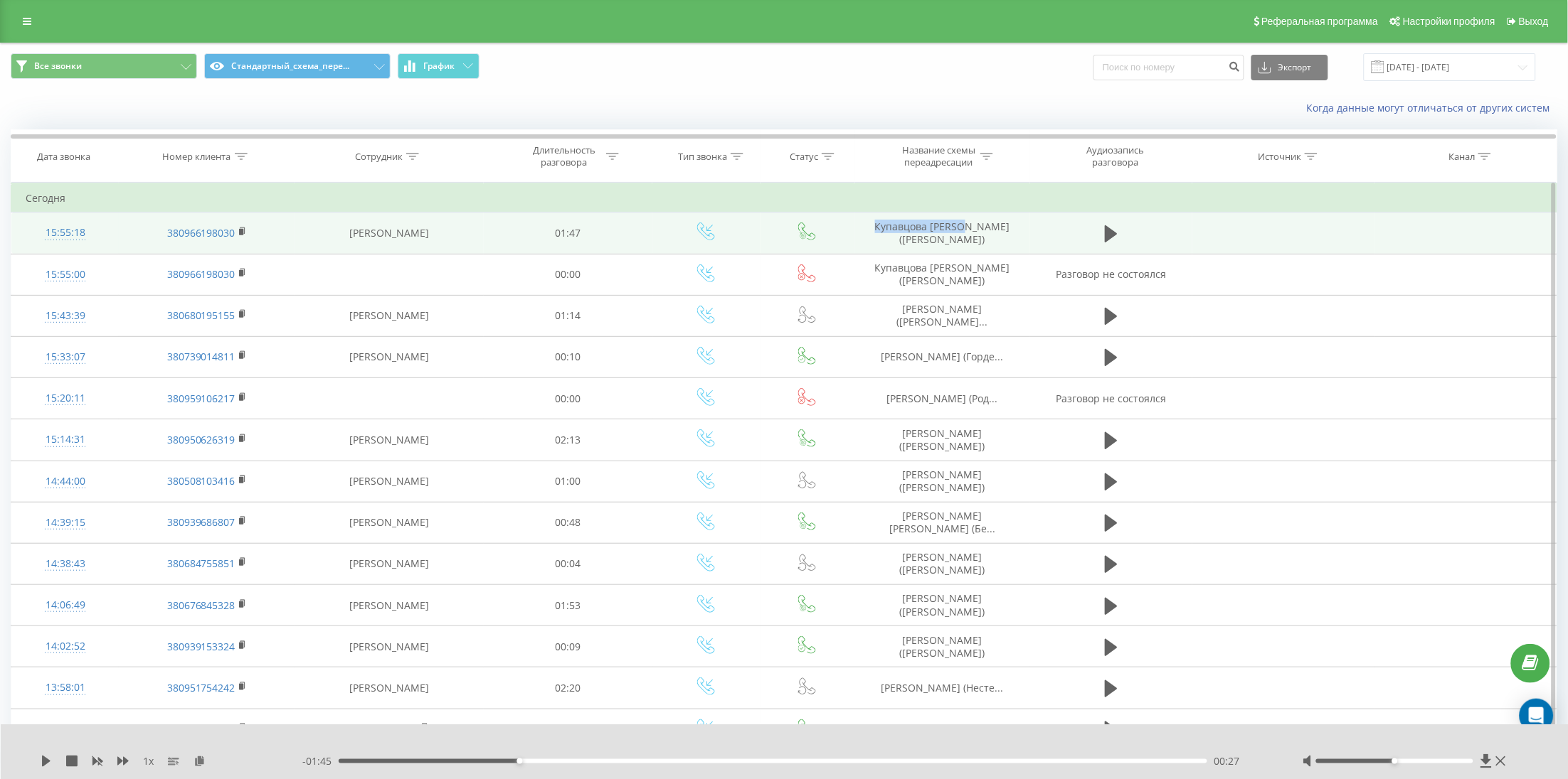
drag, startPoint x: 859, startPoint y: 225, endPoint x: 959, endPoint y: 236, distance: 100.6
click at [959, 236] on td "Купавцова [PERSON_NAME] ([PERSON_NAME])" at bounding box center [942, 233] width 176 height 41
copy td "Купавцова Діана"
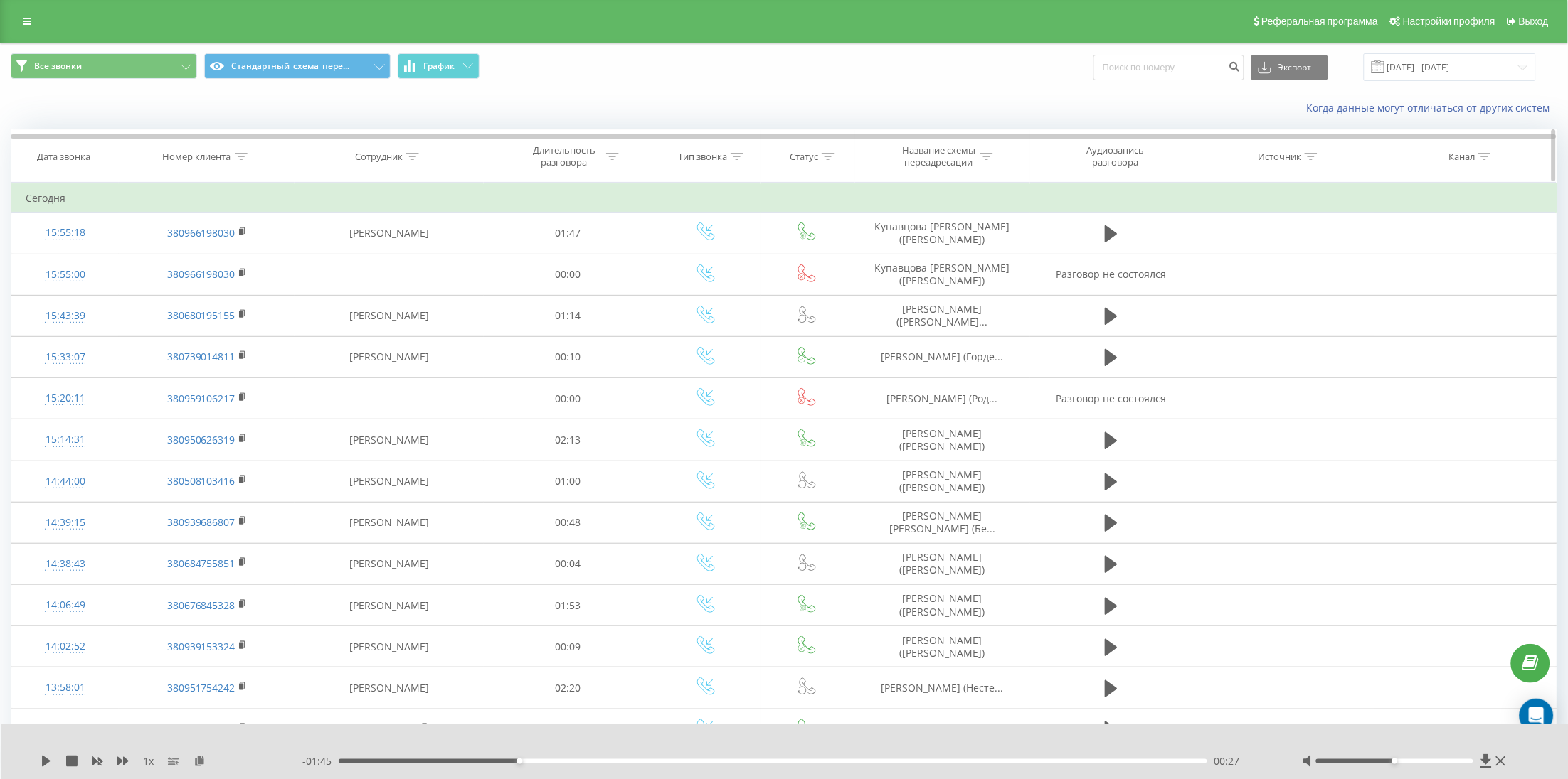
click at [191, 152] on div "Номер клиента" at bounding box center [196, 157] width 68 height 13
click at [220, 280] on span "OK" at bounding box center [236, 286] width 39 height 22
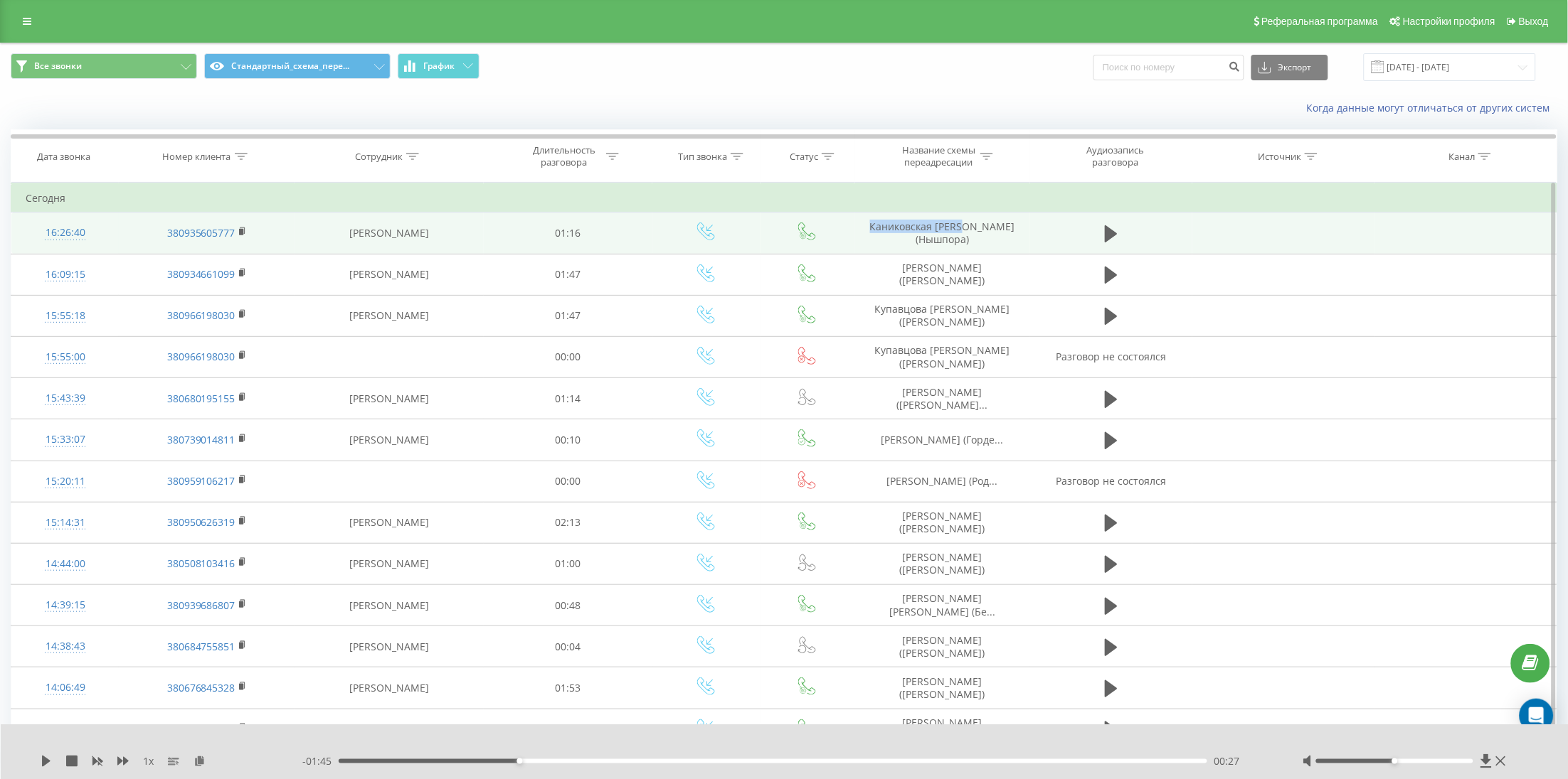
drag, startPoint x: 877, startPoint y: 233, endPoint x: 874, endPoint y: 225, distance: 8.5
click at [874, 225] on td "Каниковская [PERSON_NAME] (Нышпора)" at bounding box center [942, 233] width 176 height 41
copy td "Каниковская Юлия"
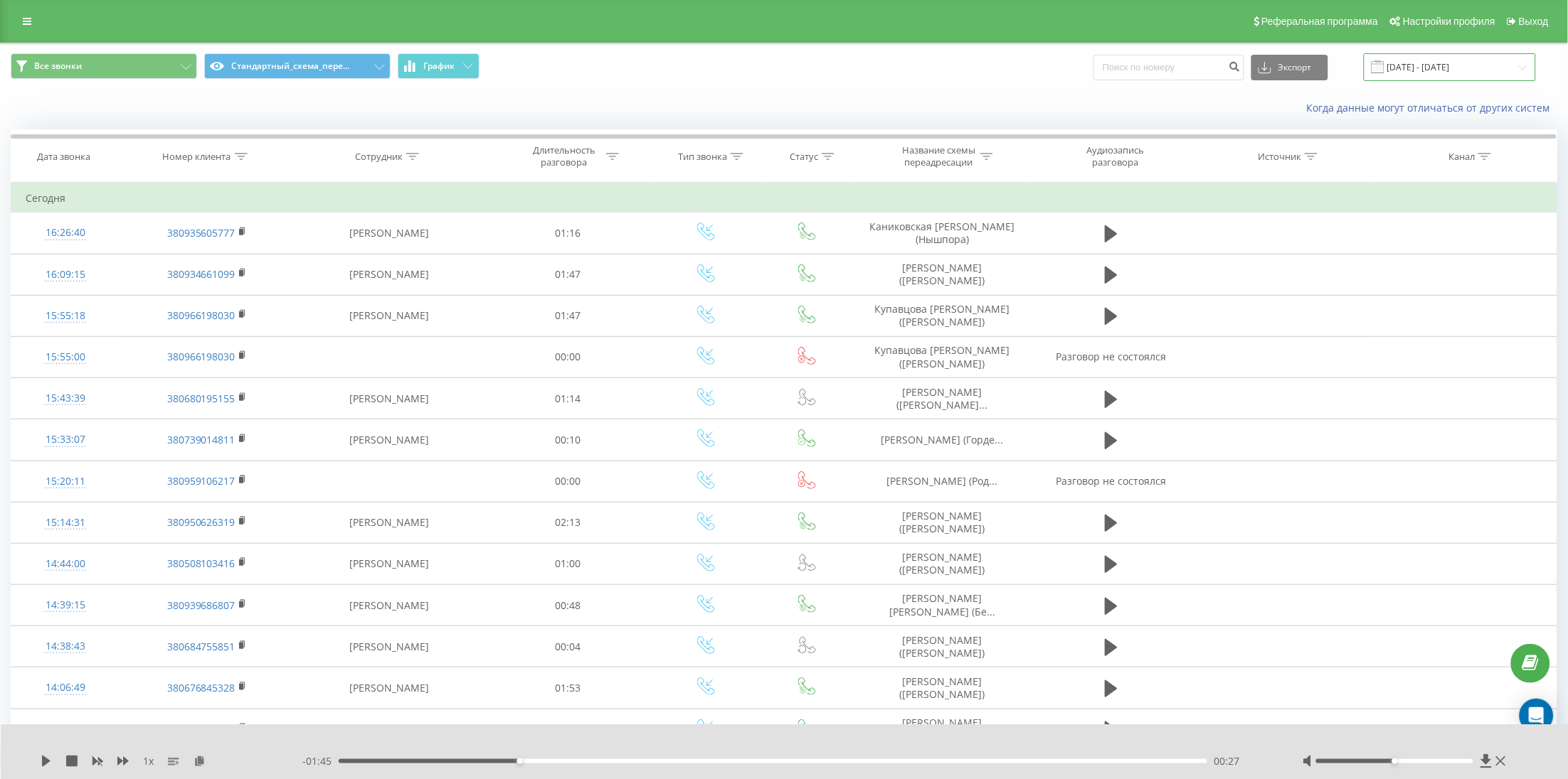
click at [1405, 76] on input "[DATE] - [DATE]" at bounding box center [1449, 66] width 172 height 28
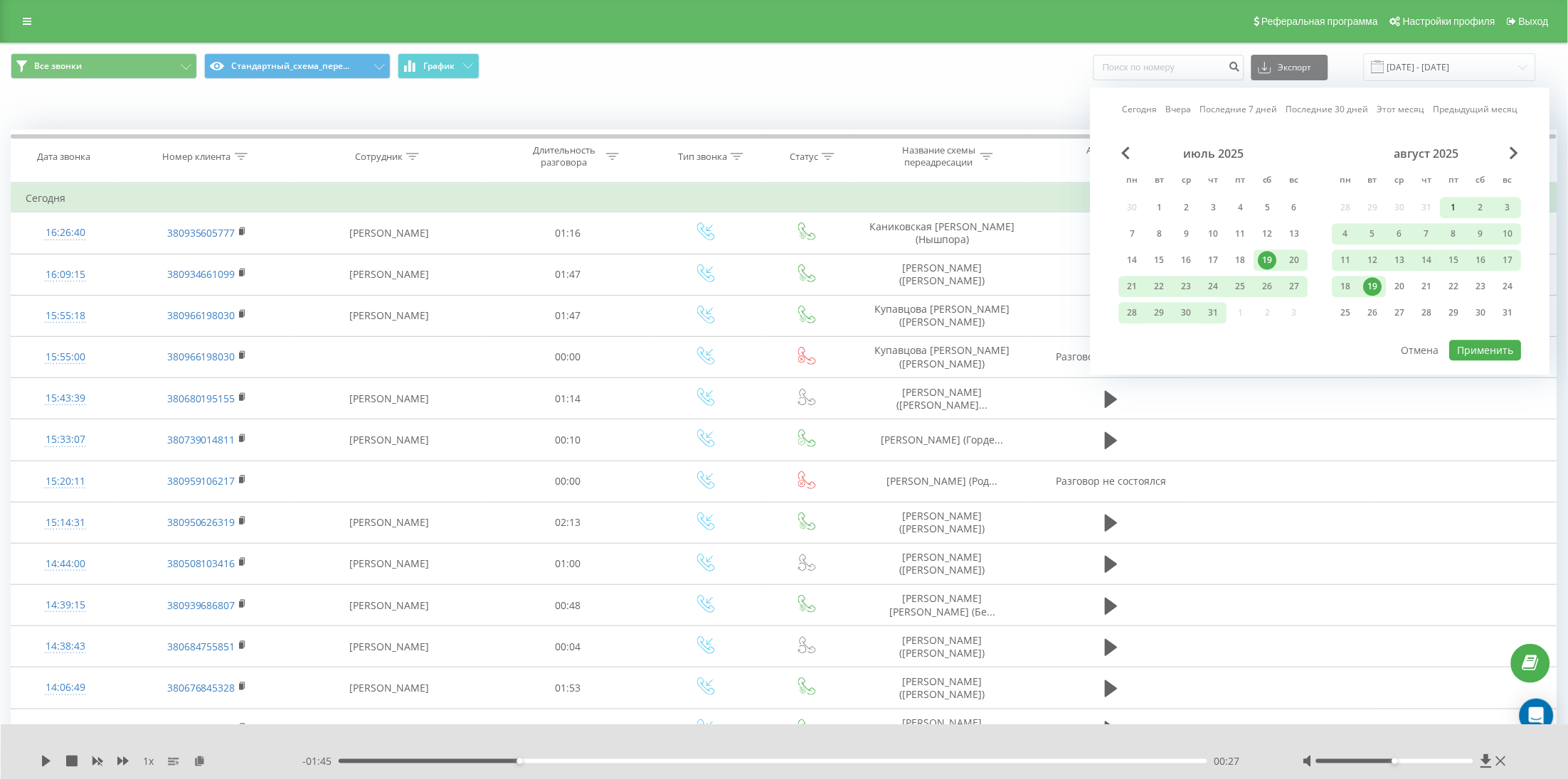
click at [1457, 203] on div "1" at bounding box center [1454, 207] width 18 height 18
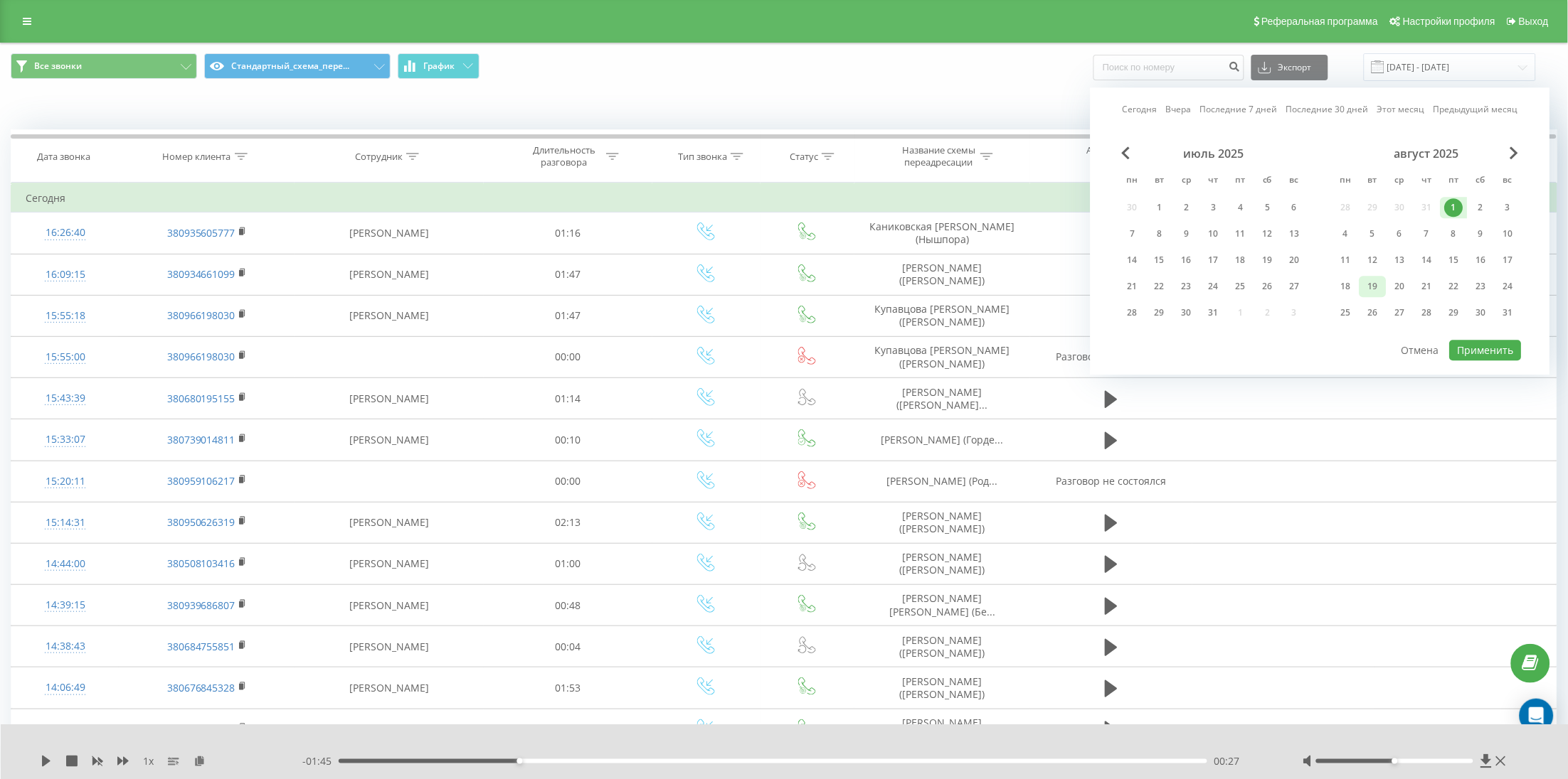
click at [1372, 289] on div "19" at bounding box center [1372, 286] width 18 height 18
click at [1472, 338] on div "июль 2025 пн вт ср чт пт сб вс 30 1 2 3 4 5 6 7 8 9 10 11 12 13 14 15 16 17 18 …" at bounding box center [1320, 242] width 402 height 192
click at [1475, 345] on button "Применить" at bounding box center [1485, 349] width 72 height 20
type input "[DATE] - [DATE]"
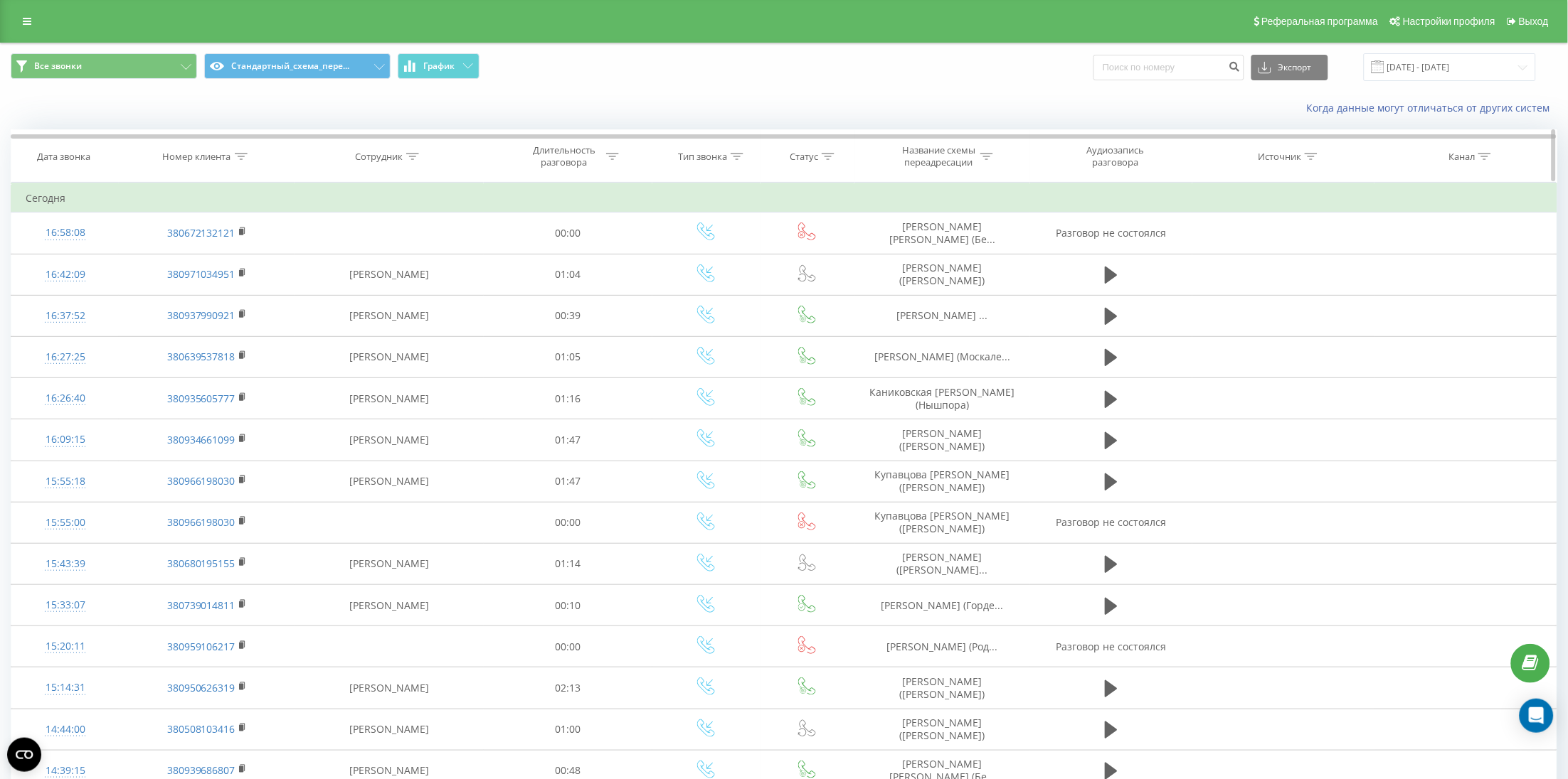
click at [372, 161] on div "Сотрудник" at bounding box center [379, 157] width 48 height 13
click at [394, 258] on input "text" at bounding box center [389, 259] width 125 height 25
type input "Іщен"
click button "OK" at bounding box center [418, 287] width 61 height 17
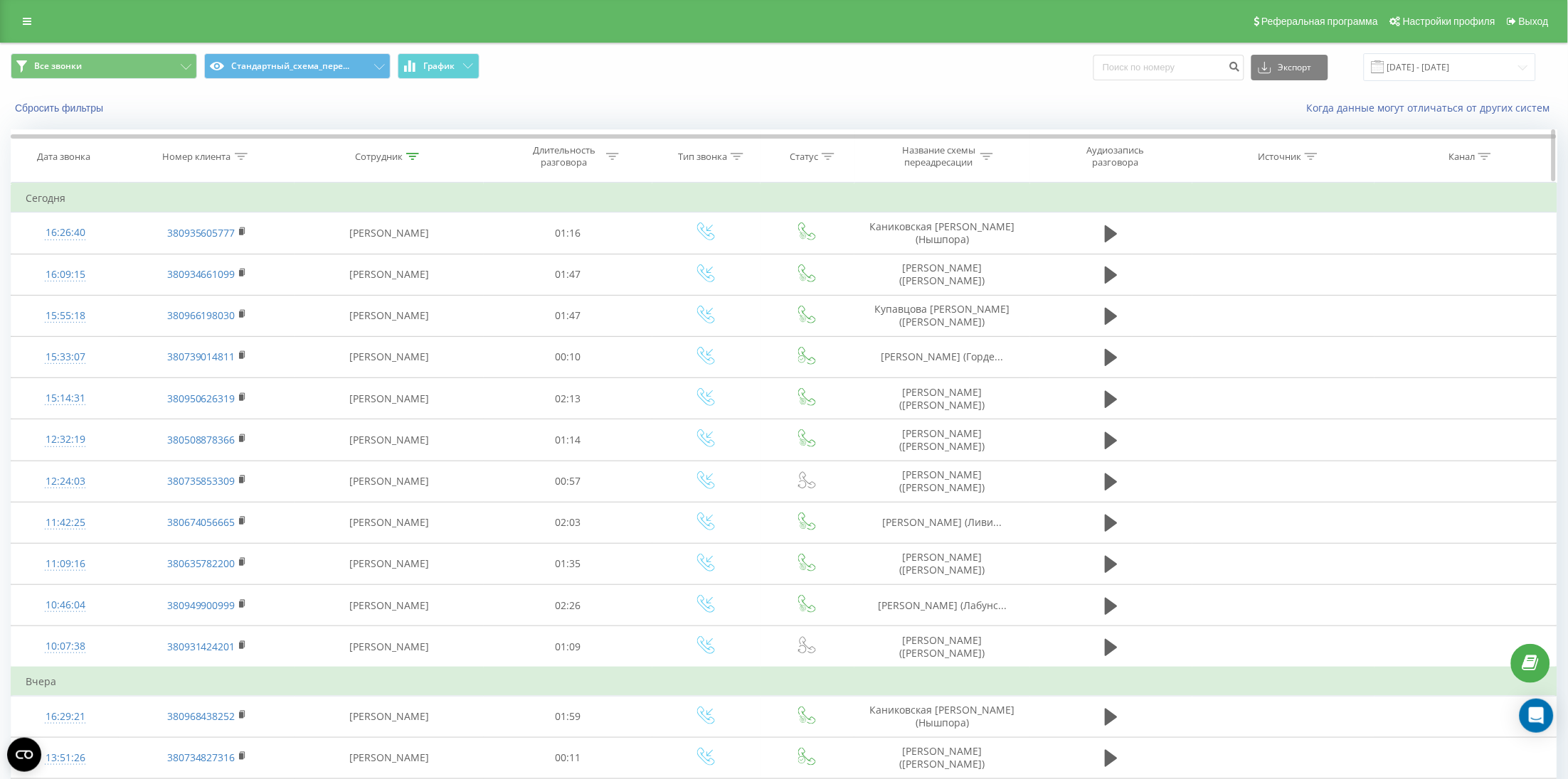
click at [382, 161] on div "Сотрудник" at bounding box center [379, 157] width 48 height 13
drag, startPoint x: 350, startPoint y: 264, endPoint x: 316, endPoint y: 267, distance: 34.1
click at [316, 267] on div "Фильтровать по условию Содержит Іщен Отмена OK" at bounding box center [389, 246] width 155 height 128
click button "OK" at bounding box center [418, 287] width 61 height 17
